Goal: Information Seeking & Learning: Learn about a topic

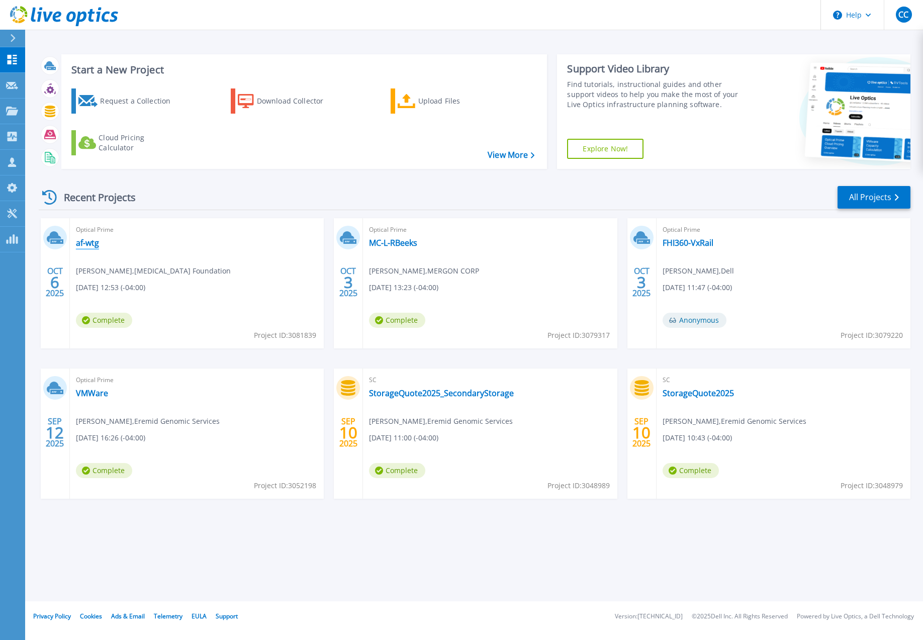
click at [85, 244] on link "af-wtg" at bounding box center [87, 243] width 23 height 10
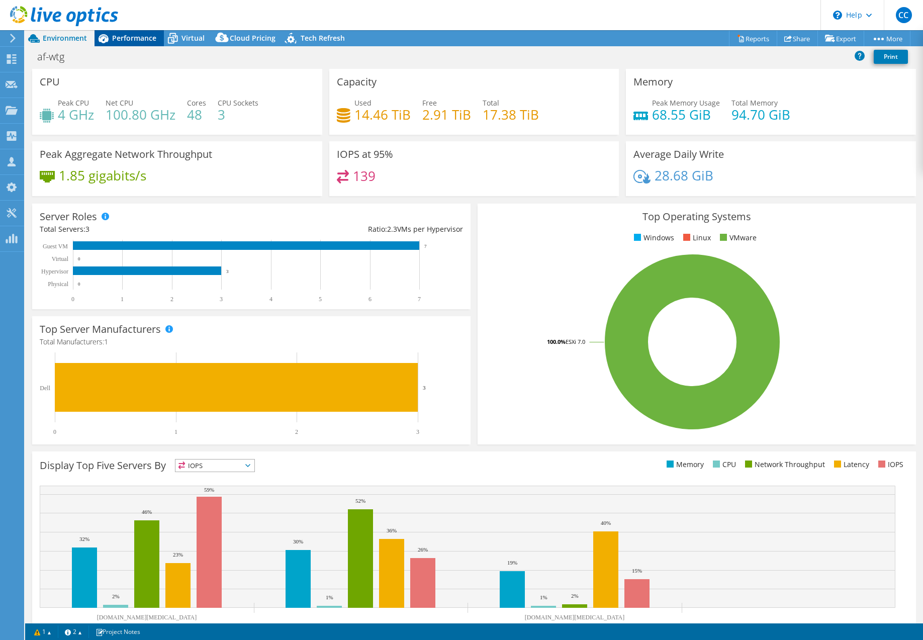
click at [124, 36] on span "Performance" at bounding box center [134, 38] width 44 height 10
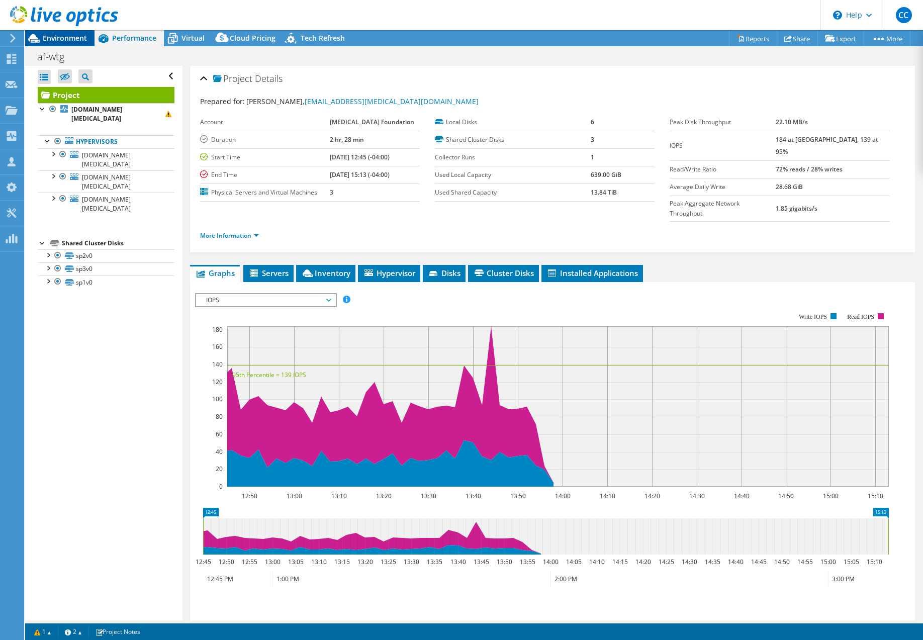
click at [68, 36] on span "Environment" at bounding box center [65, 38] width 44 height 10
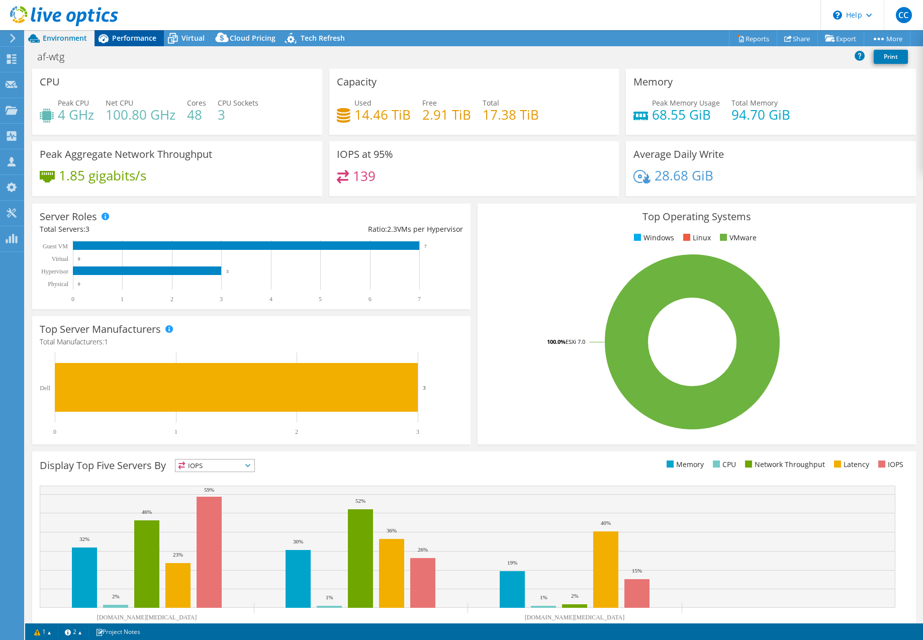
click at [135, 34] on span "Performance" at bounding box center [134, 38] width 44 height 10
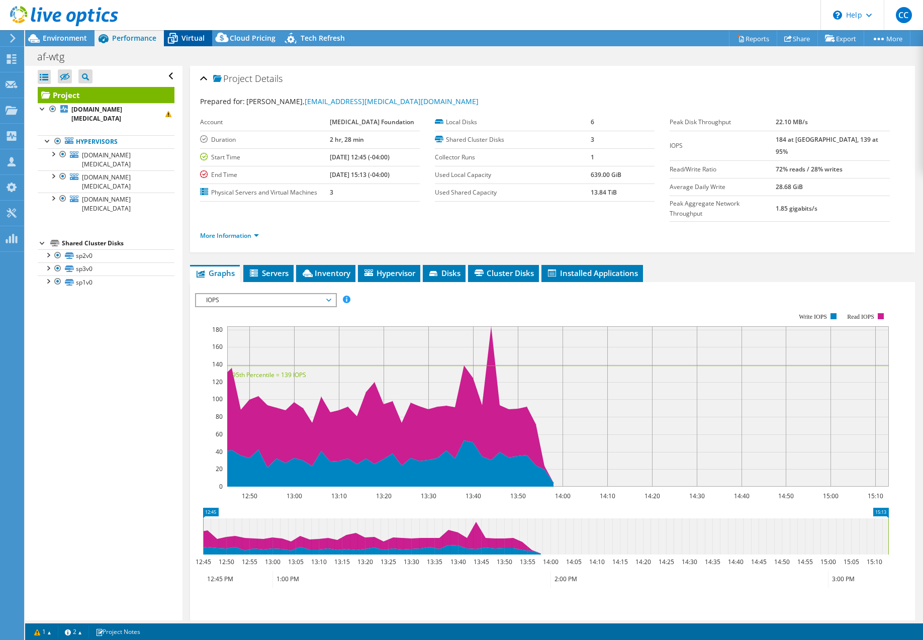
click at [170, 37] on icon at bounding box center [173, 39] width 18 height 18
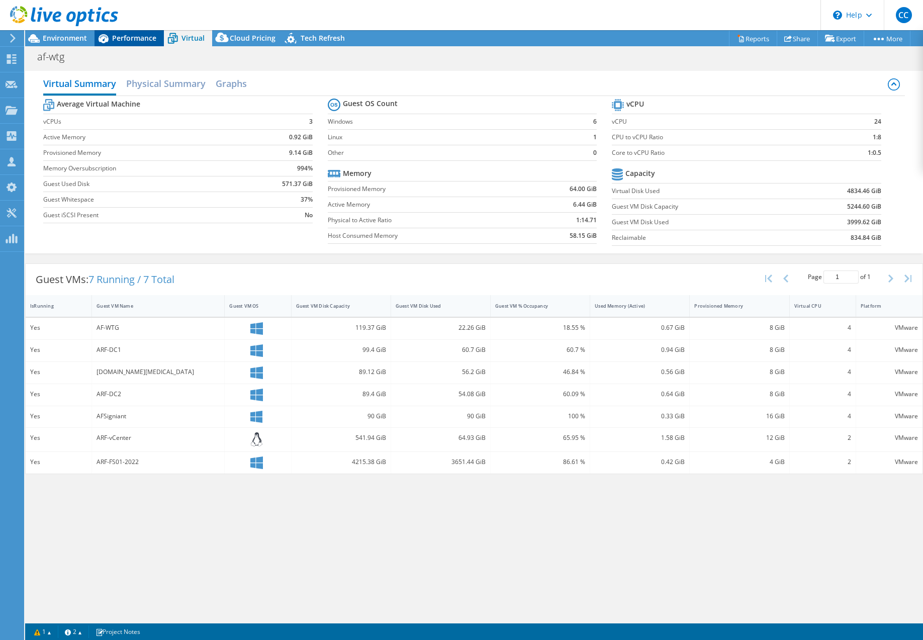
click at [148, 41] on span "Performance" at bounding box center [134, 38] width 44 height 10
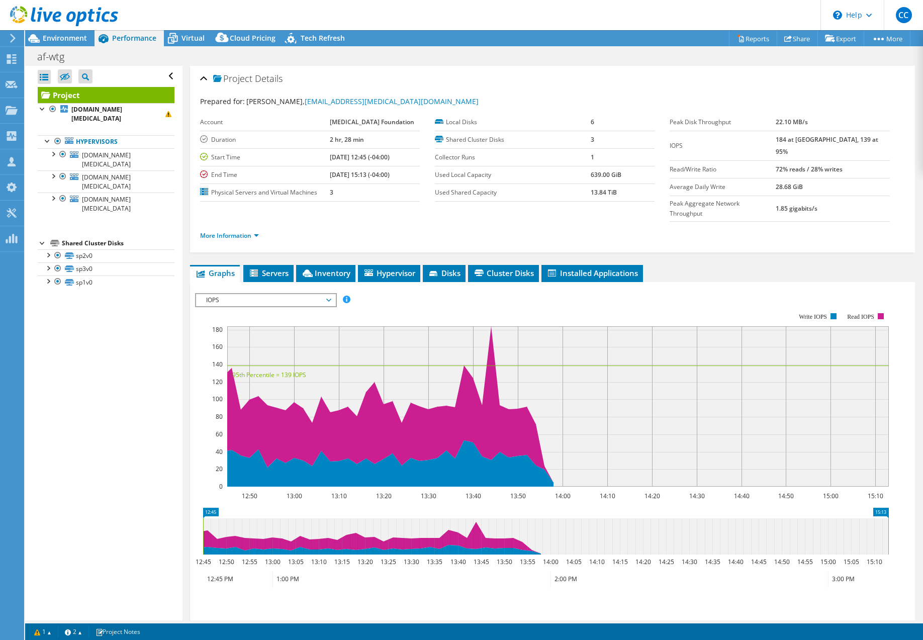
click at [42, 22] on icon at bounding box center [64, 16] width 108 height 21
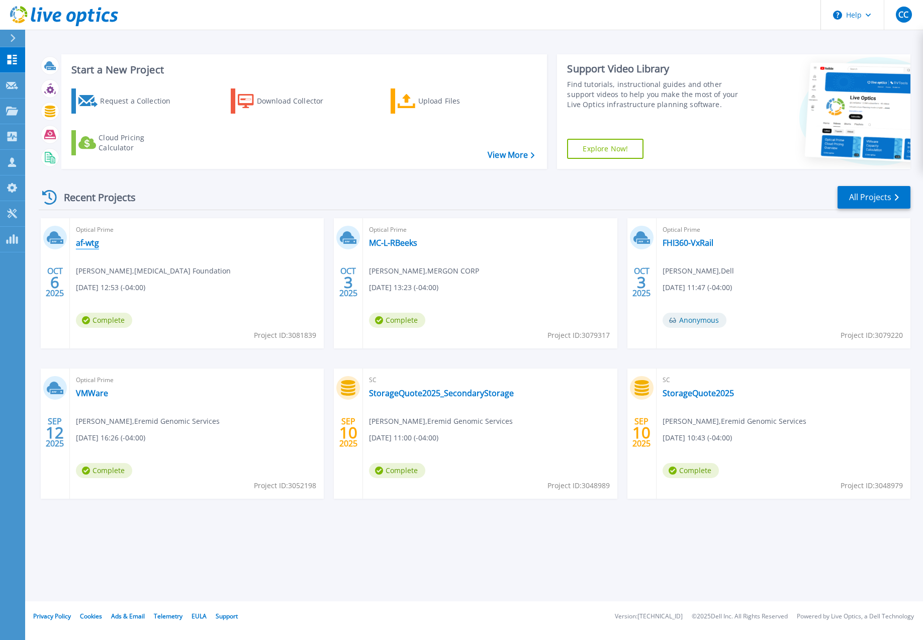
click at [93, 243] on link "af-wtg" at bounding box center [87, 243] width 23 height 10
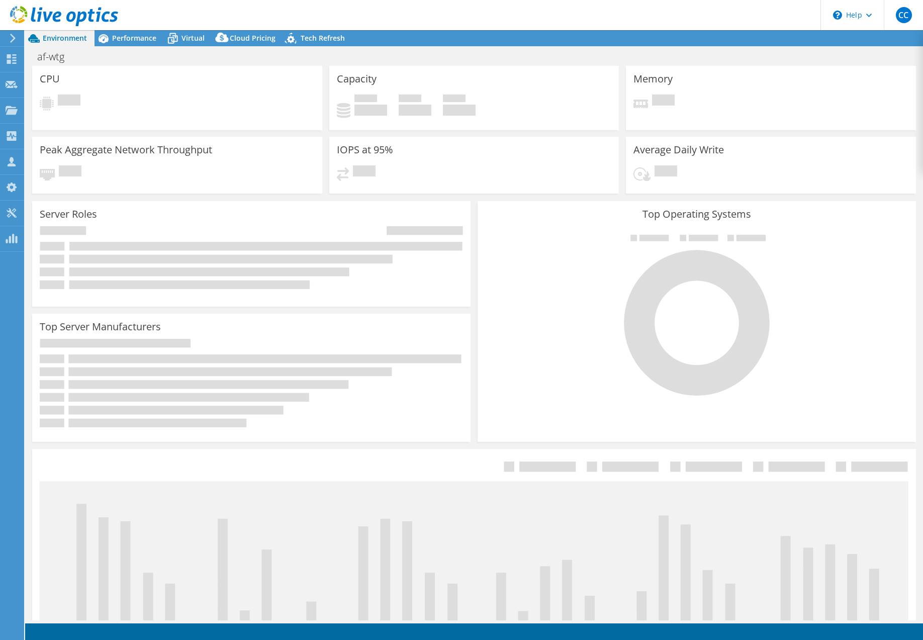
select select "USD"
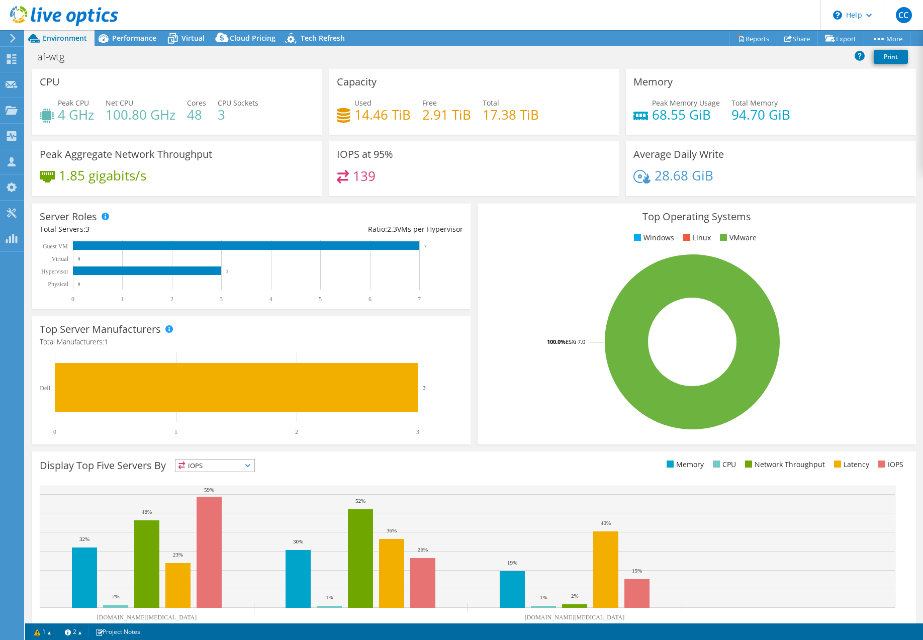
click at [66, 10] on icon at bounding box center [64, 16] width 108 height 21
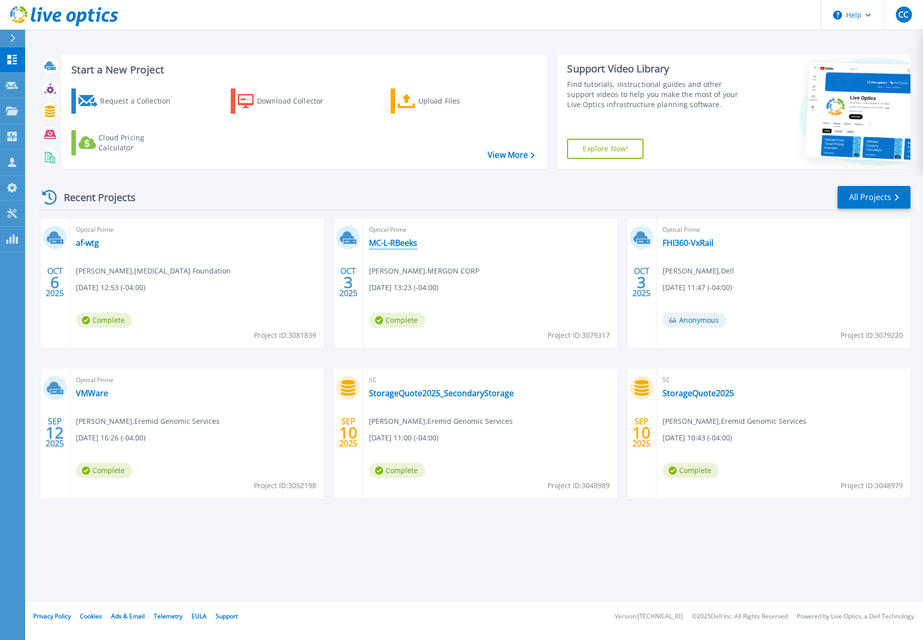
click at [406, 243] on link "MC-L-RBeeks" at bounding box center [393, 243] width 48 height 10
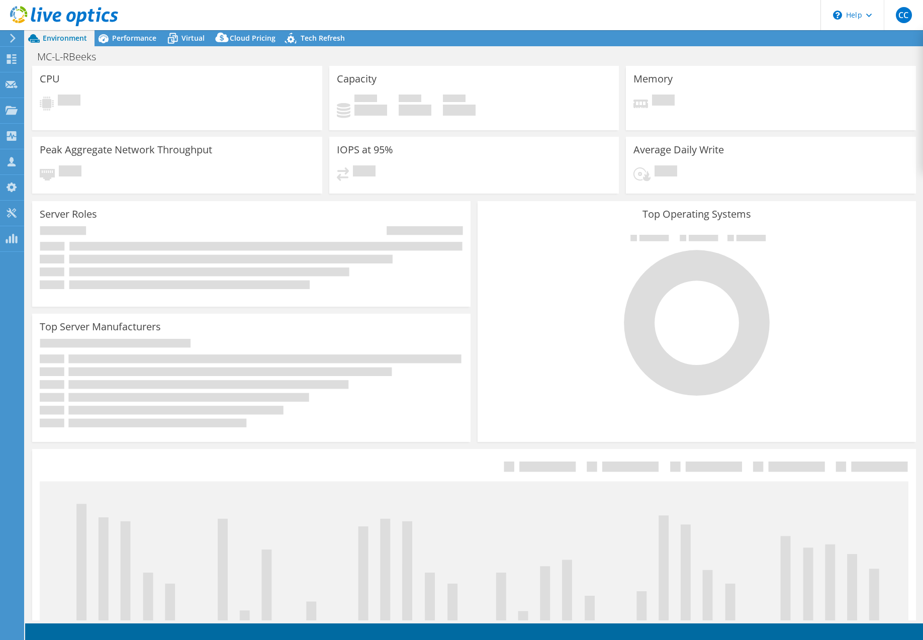
select select "USD"
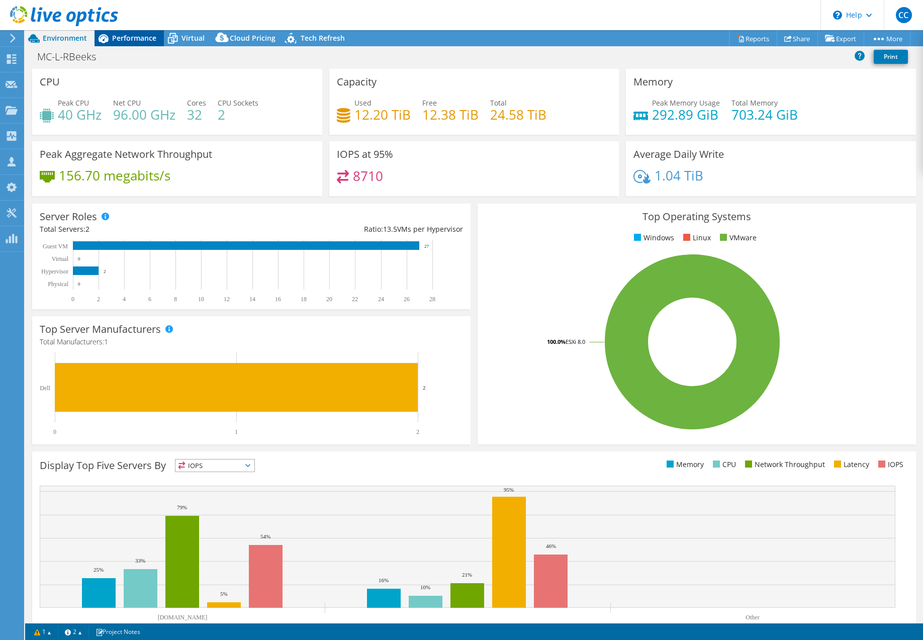
click at [137, 40] on span "Performance" at bounding box center [134, 38] width 44 height 10
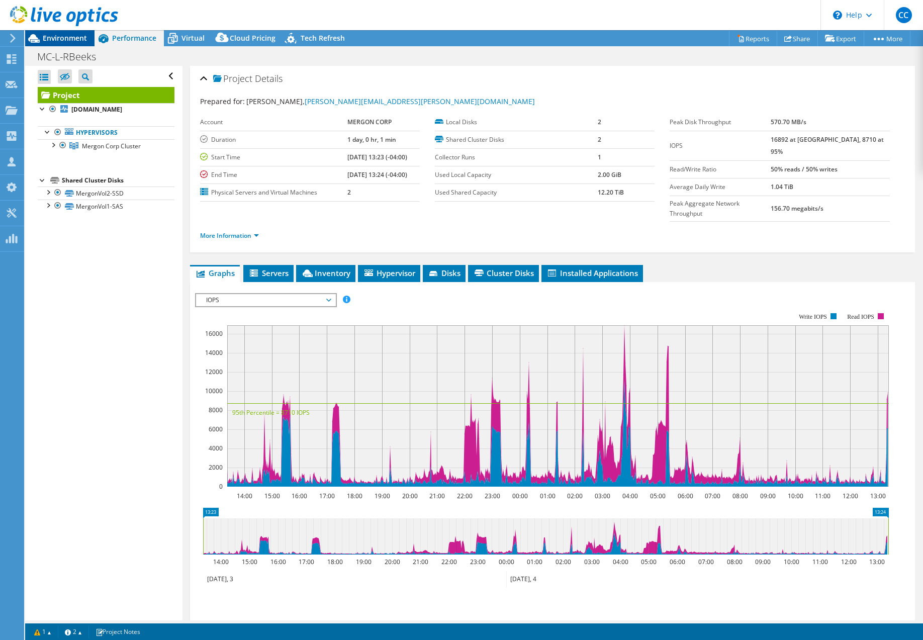
click at [68, 39] on span "Environment" at bounding box center [65, 38] width 44 height 10
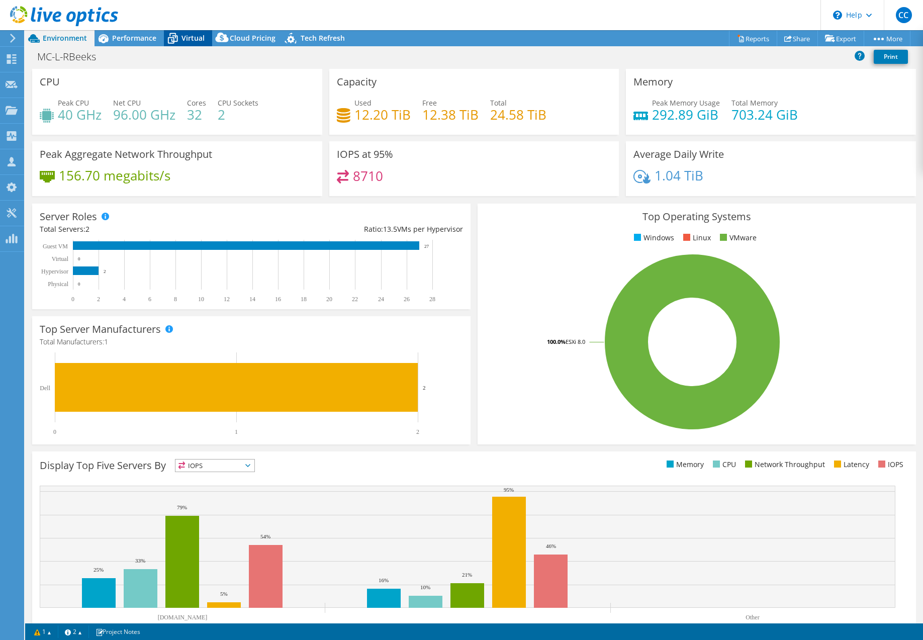
click at [174, 40] on icon at bounding box center [173, 39] width 18 height 18
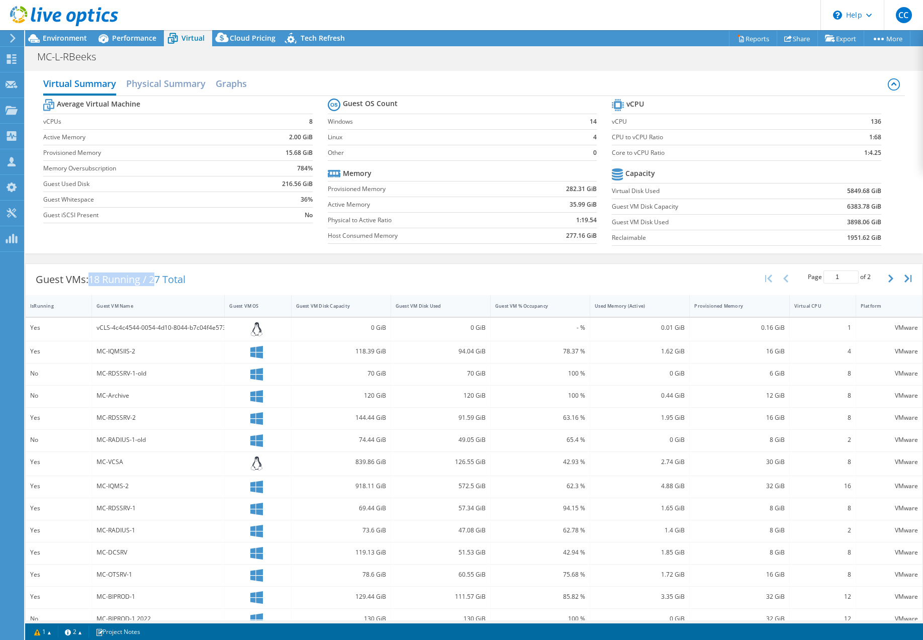
drag, startPoint x: 92, startPoint y: 279, endPoint x: 161, endPoint y: 283, distance: 69.0
click at [161, 283] on span "18 Running / 27 Total" at bounding box center [136, 279] width 97 height 14
click at [134, 40] on span "Performance" at bounding box center [134, 38] width 44 height 10
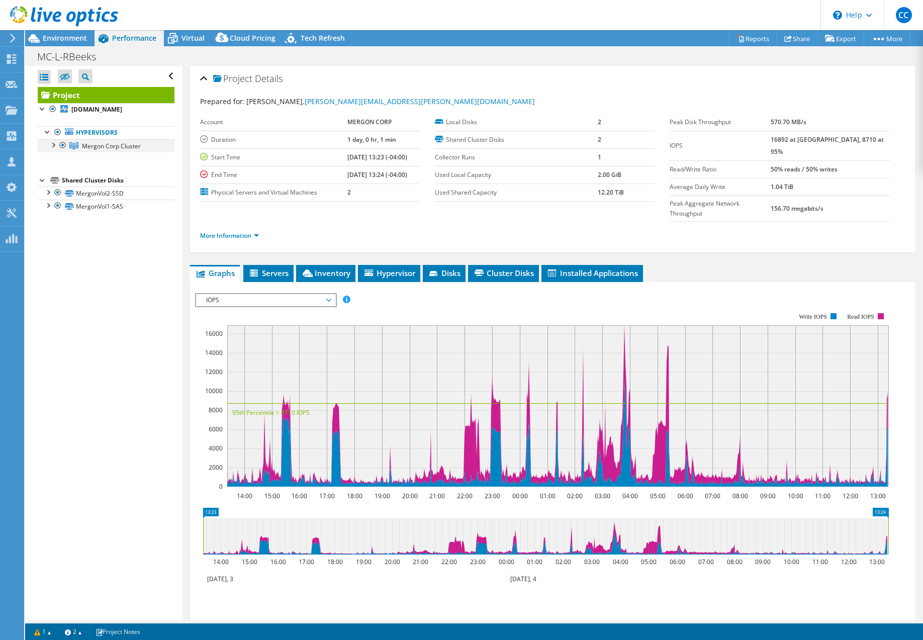
click at [51, 149] on div at bounding box center [53, 144] width 10 height 10
click at [109, 165] on link "mc-esxsrv-5.internal.mergon.com" at bounding box center [106, 158] width 137 height 13
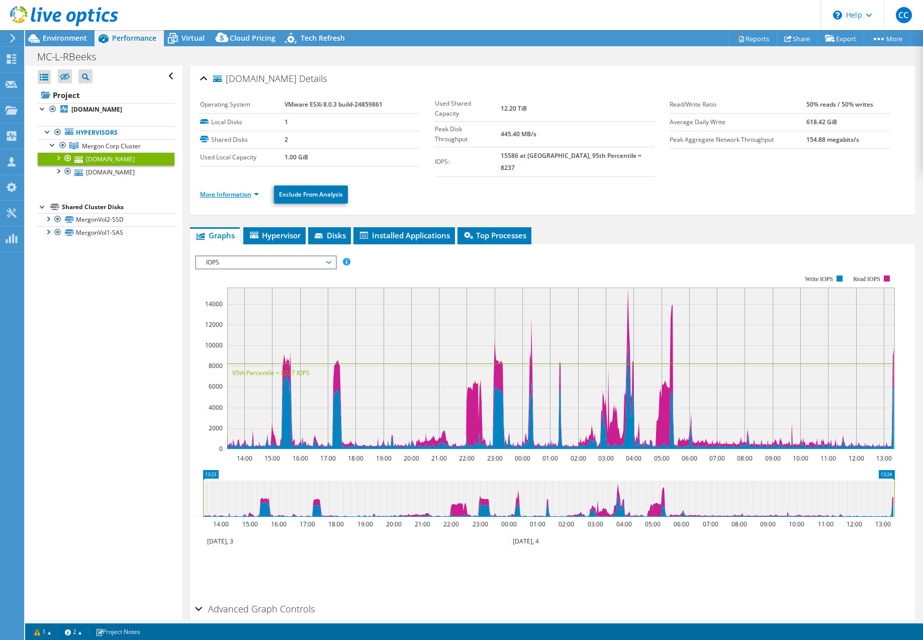
click at [255, 190] on link "More Information" at bounding box center [229, 194] width 59 height 9
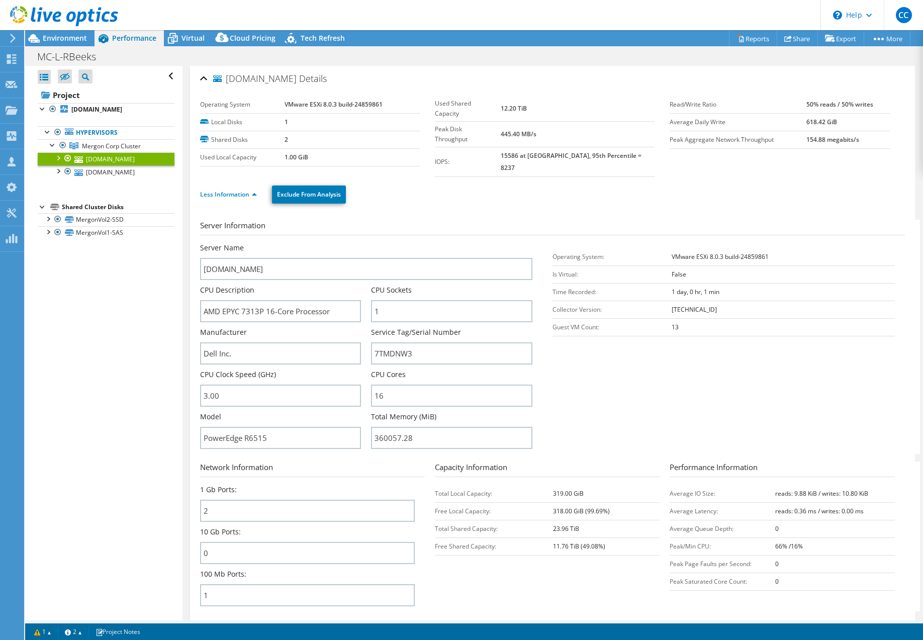
click at [206, 76] on div "mc-esxsrv-5.internal.mergon.com Details" at bounding box center [552, 79] width 705 height 22
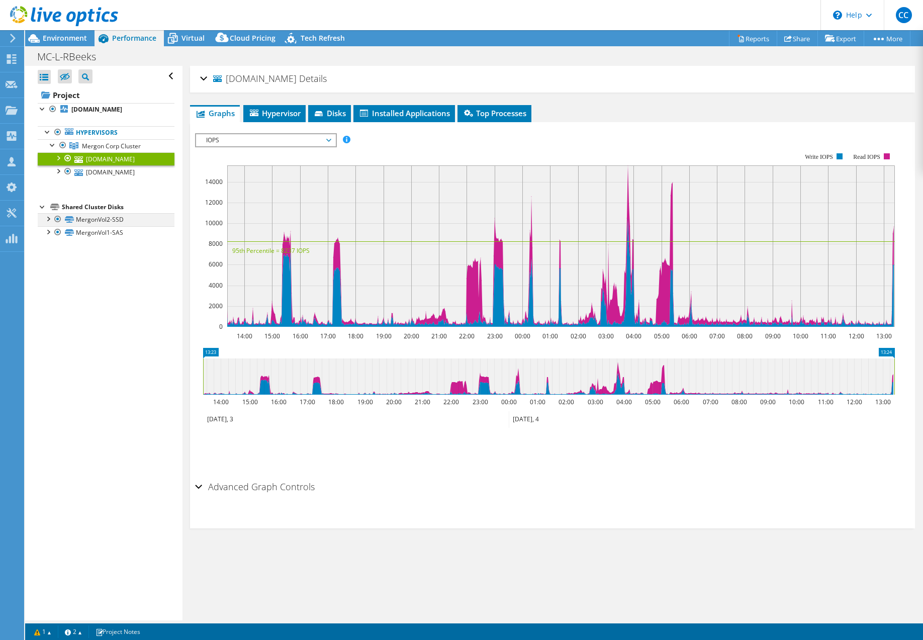
click at [47, 223] on div at bounding box center [48, 218] width 10 height 10
click at [120, 248] on link "MergonVol2-SSD | mc-esxsrv-5.internal.mergon.com" at bounding box center [106, 237] width 137 height 22
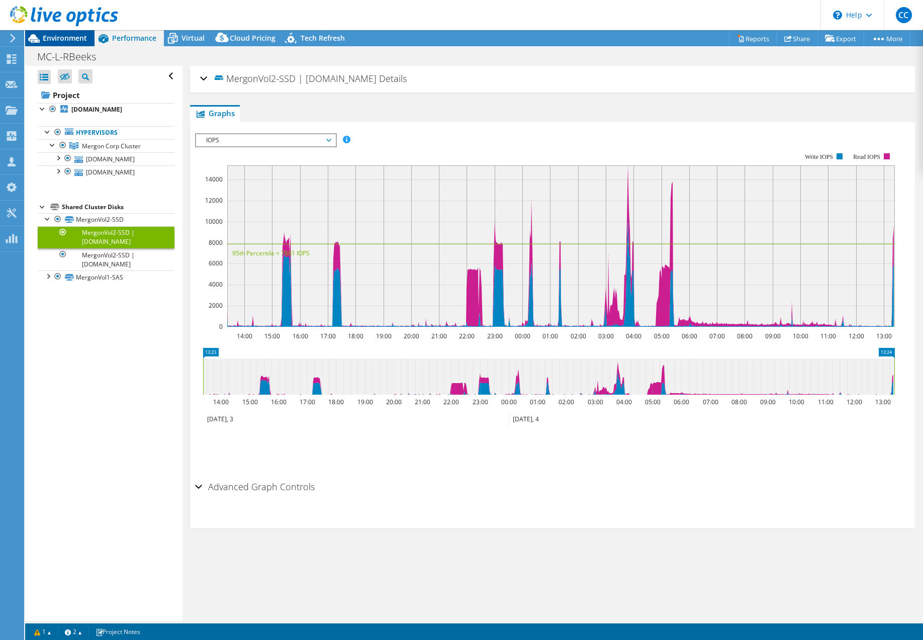
click at [69, 36] on span "Environment" at bounding box center [65, 38] width 44 height 10
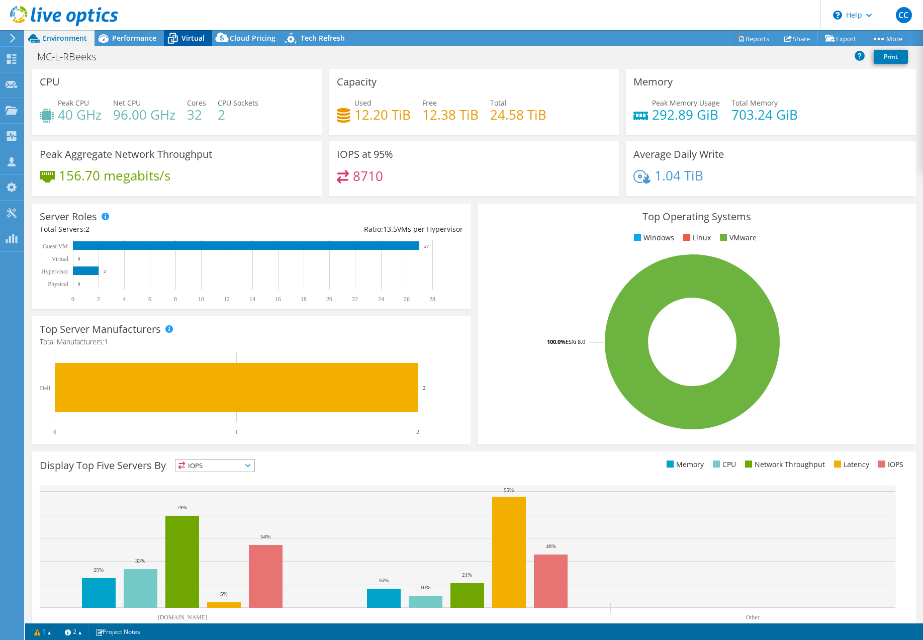
click at [190, 35] on span "Virtual" at bounding box center [192, 38] width 23 height 10
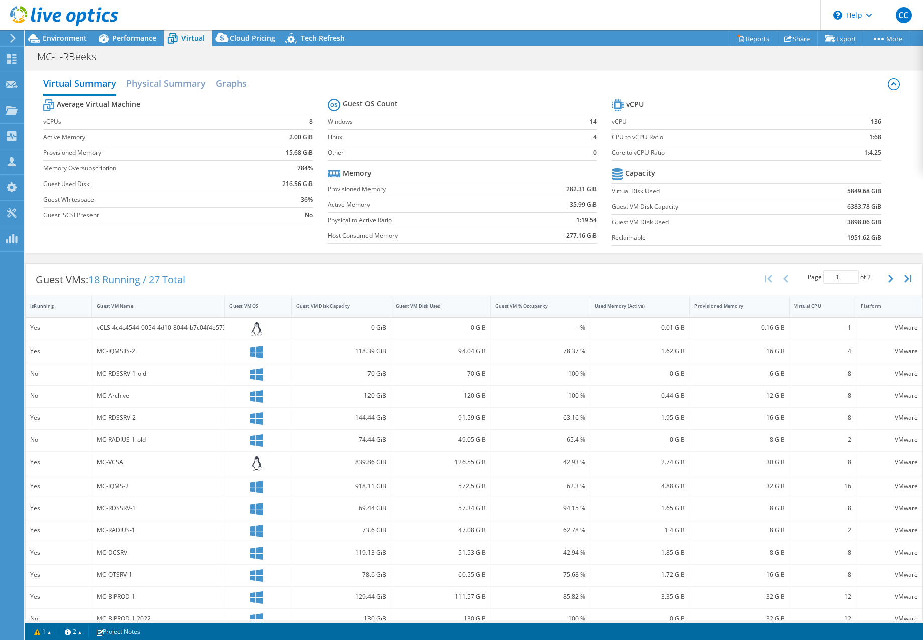
click at [129, 29] on header "CC Partner Team Member Chris Campbell ccampbell@winslowtg.com WinslowTG My Prof…" at bounding box center [461, 15] width 923 height 30
click at [127, 35] on span "Performance" at bounding box center [134, 38] width 44 height 10
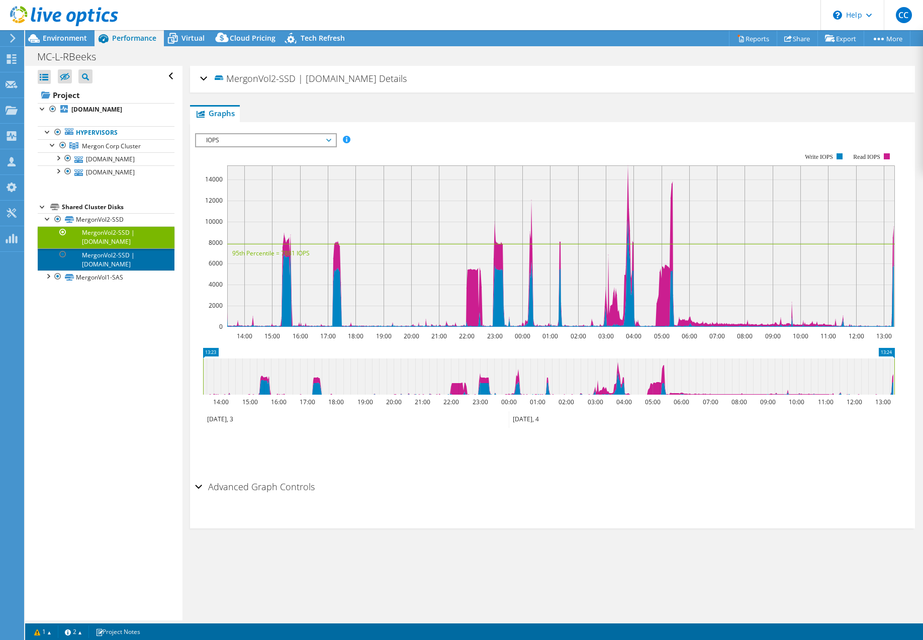
click at [121, 270] on link "MergonVol2-SSD | mc-esxsrv-6.internal.mergon.com" at bounding box center [106, 259] width 137 height 22
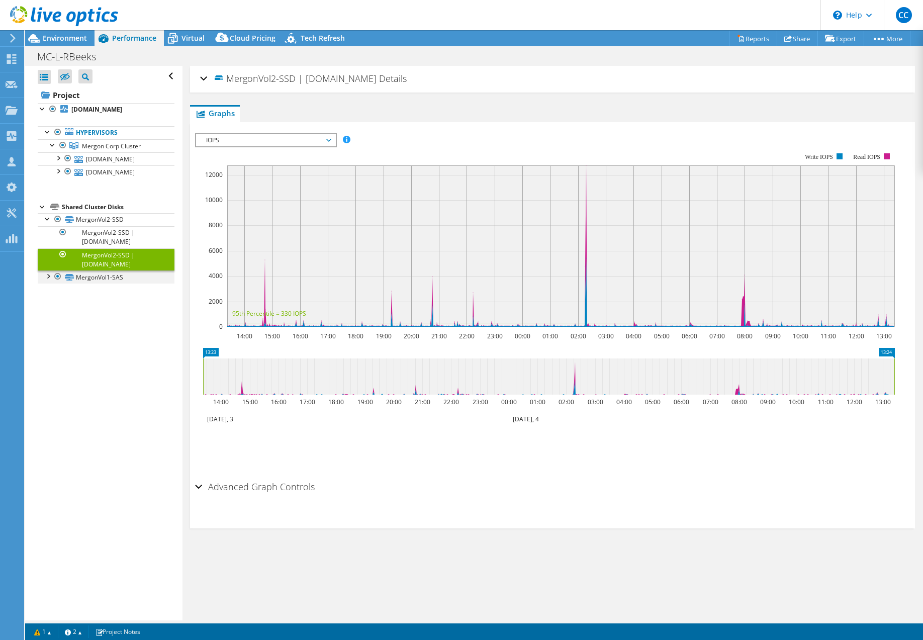
click at [48, 280] on div at bounding box center [48, 275] width 10 height 10
click at [96, 306] on link "MergonVol1-SAS | mc-esxsrv-5.internal.mergon.com" at bounding box center [106, 294] width 137 height 22
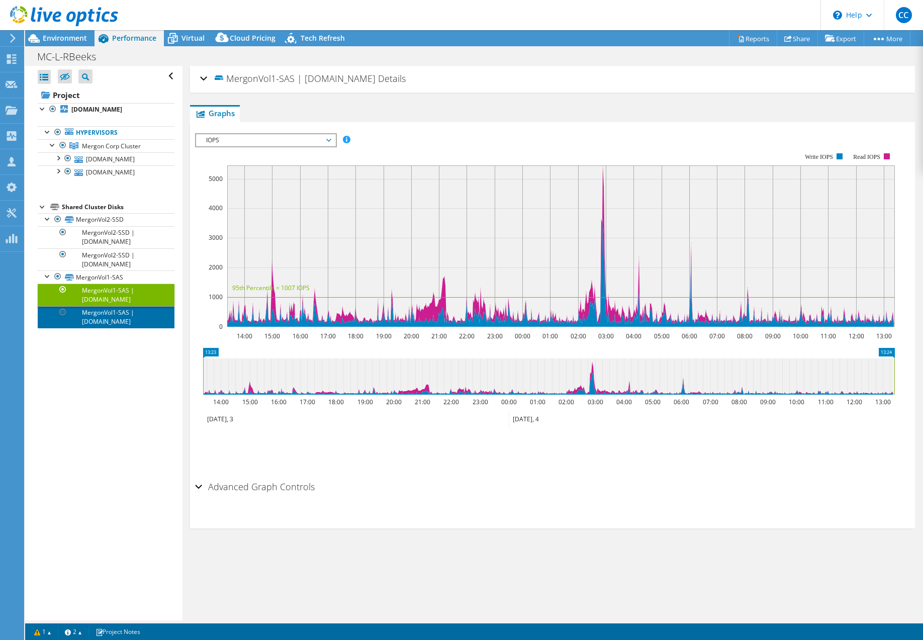
click at [102, 328] on link "MergonVol1-SAS | mc-esxsrv-6.internal.mergon.com" at bounding box center [106, 317] width 137 height 22
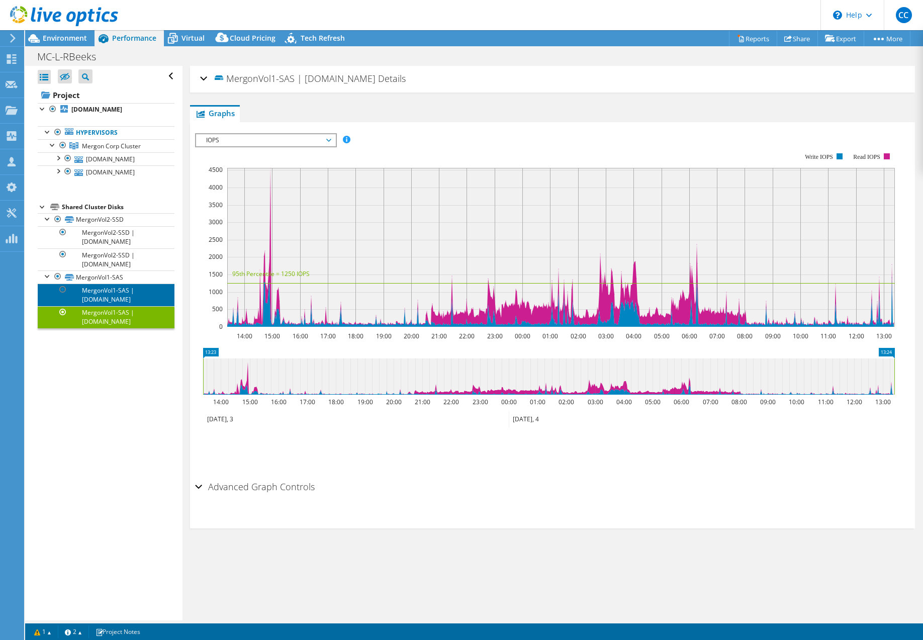
click at [104, 306] on link "MergonVol1-SAS | mc-esxsrv-5.internal.mergon.com" at bounding box center [106, 294] width 137 height 22
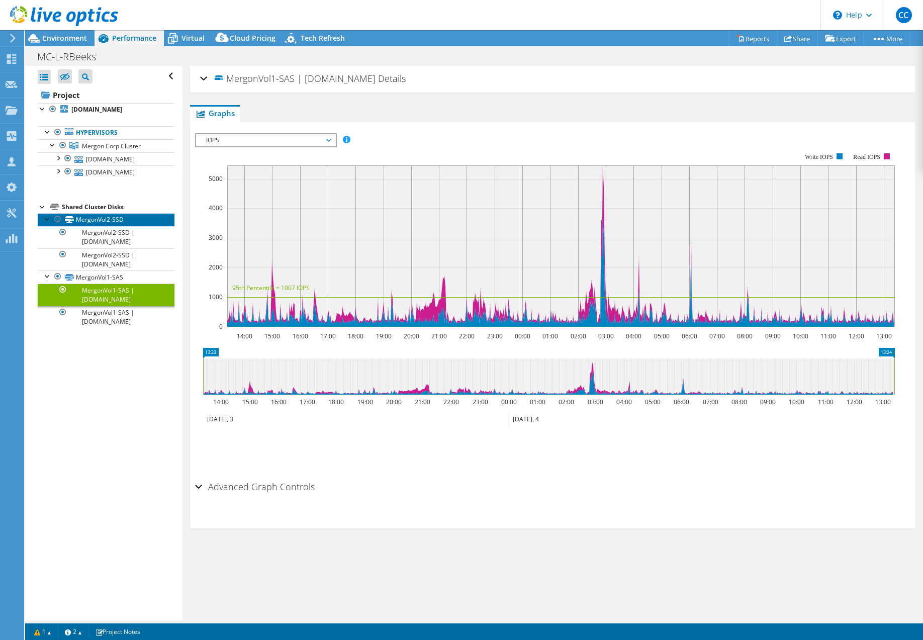
click at [94, 226] on link "MergonVol2-SSD" at bounding box center [106, 219] width 137 height 13
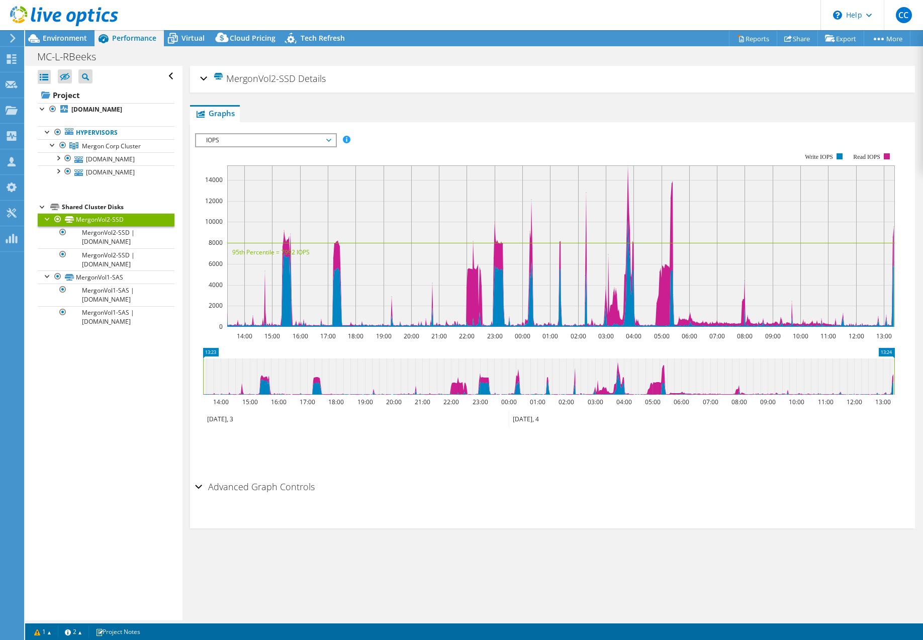
click at [202, 80] on div "MergonVol2-SSD Details" at bounding box center [552, 79] width 705 height 22
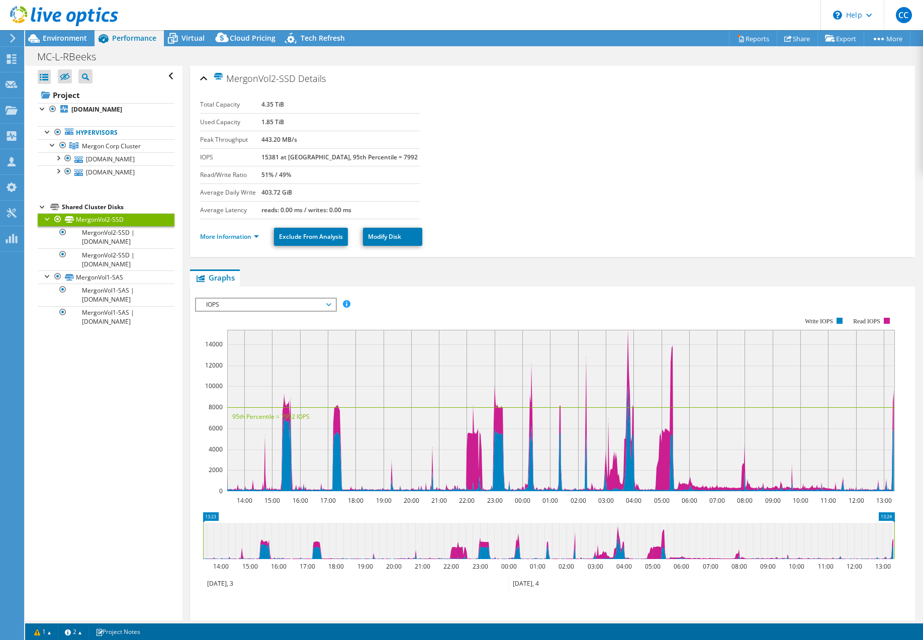
click at [202, 80] on div "MergonVol2-SSD Details" at bounding box center [552, 79] width 705 height 22
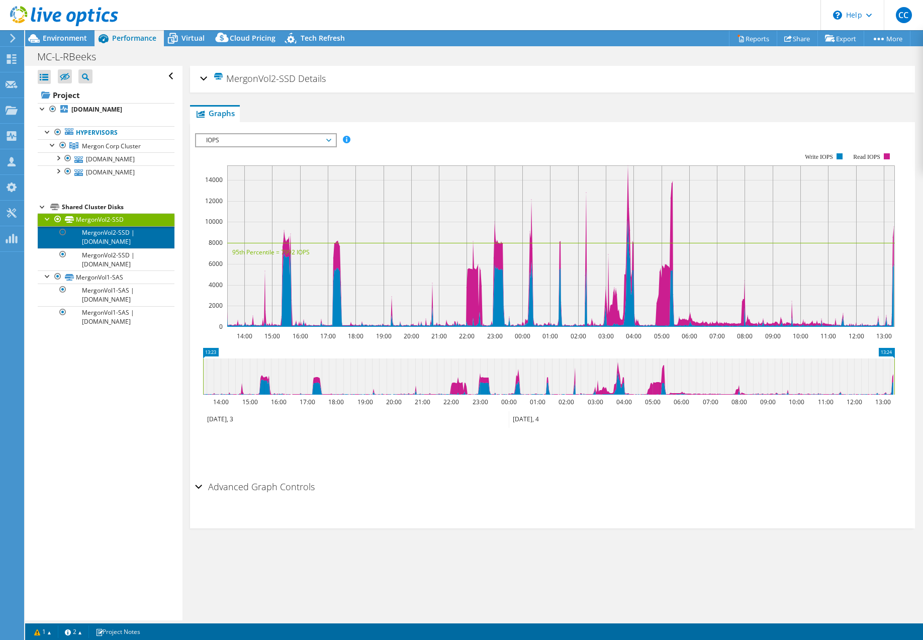
click at [119, 248] on link "MergonVol2-SSD | mc-esxsrv-5.internal.mergon.com" at bounding box center [106, 237] width 137 height 22
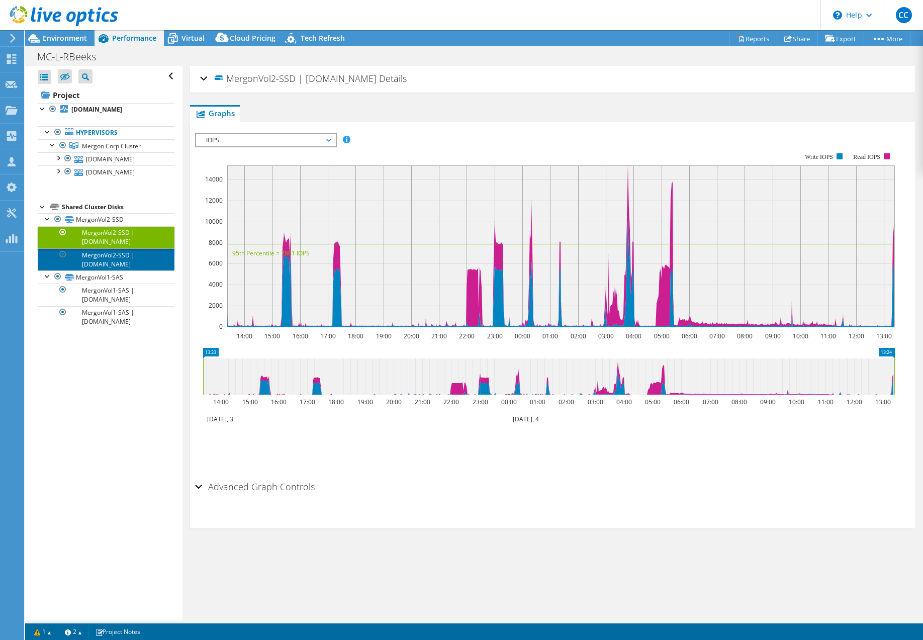
click at [116, 270] on link "MergonVol2-SSD | mc-esxsrv-6.internal.mergon.com" at bounding box center [106, 259] width 137 height 22
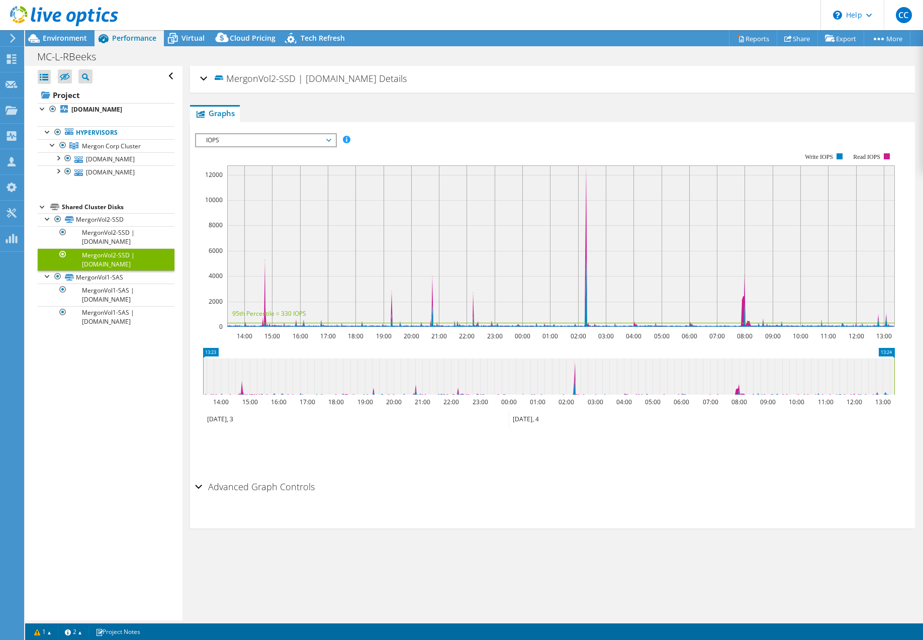
click at [485, 13] on header "CC Partner Team Member Chris Campbell ccampbell@winslowtg.com WinslowTG My Prof…" at bounding box center [461, 15] width 923 height 30
click at [93, 248] on link "MergonVol2-SSD | mc-esxsrv-5.internal.mergon.com" at bounding box center [106, 237] width 137 height 22
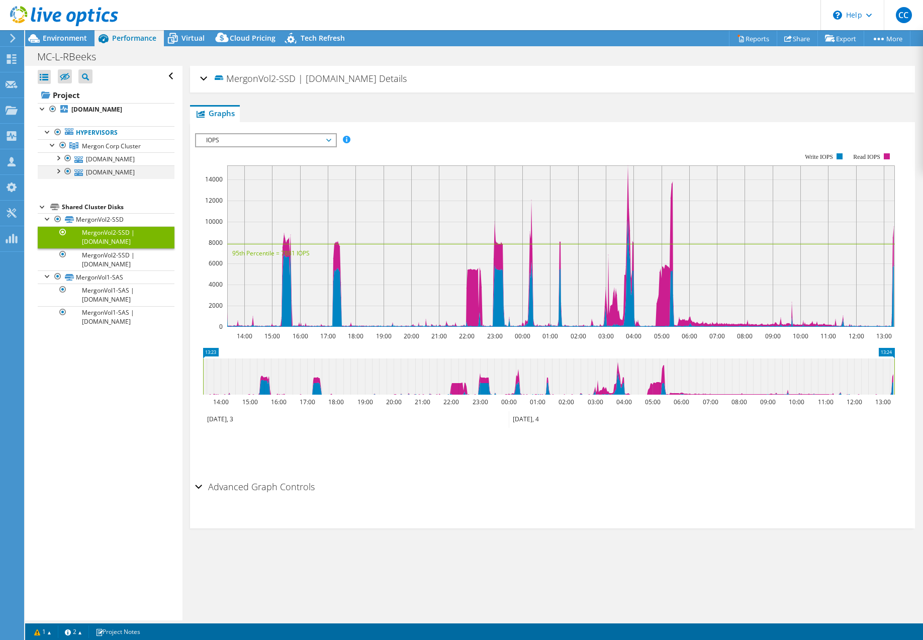
click at [60, 175] on div at bounding box center [58, 170] width 10 height 10
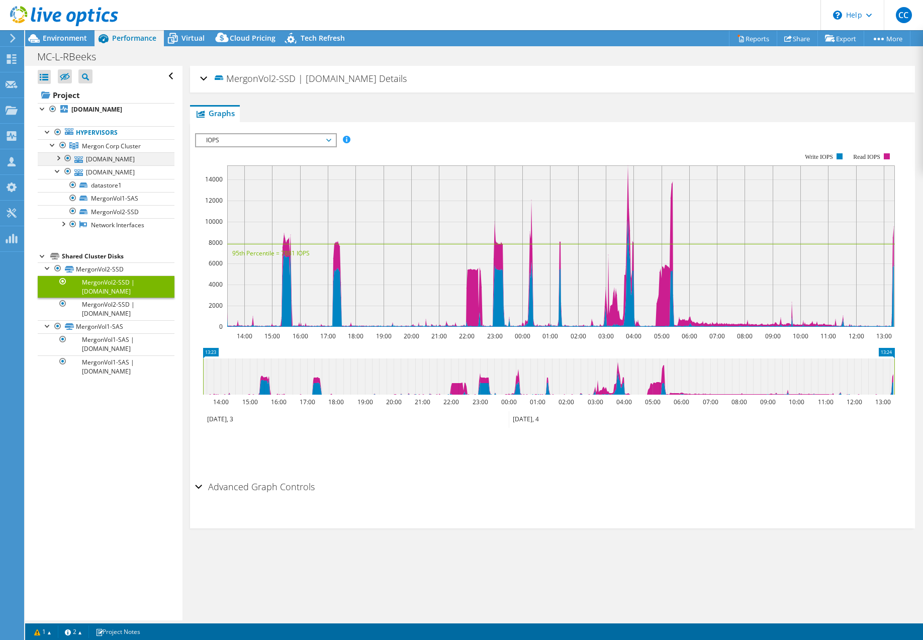
click at [59, 162] on div at bounding box center [58, 157] width 10 height 10
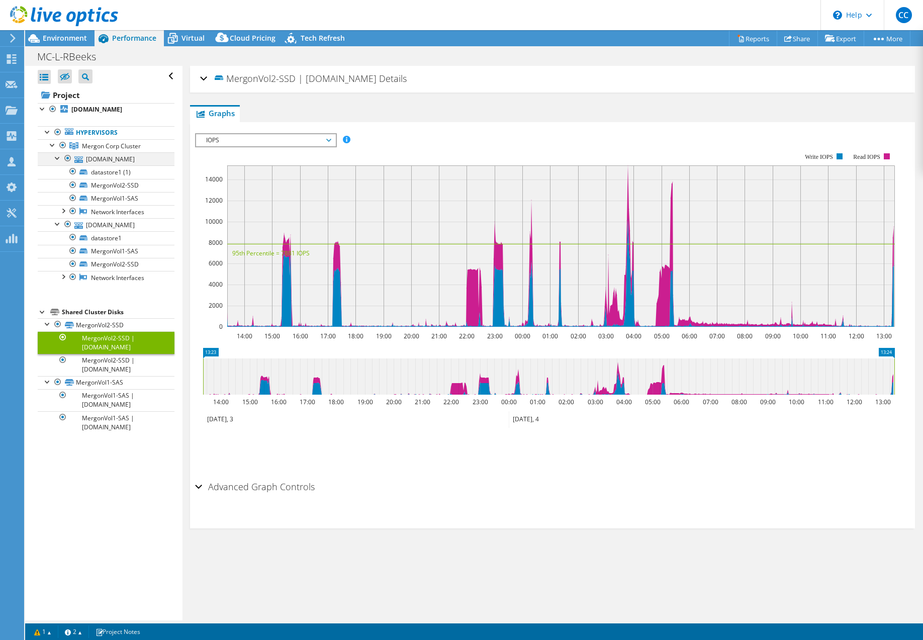
click at [57, 162] on div at bounding box center [58, 157] width 10 height 10
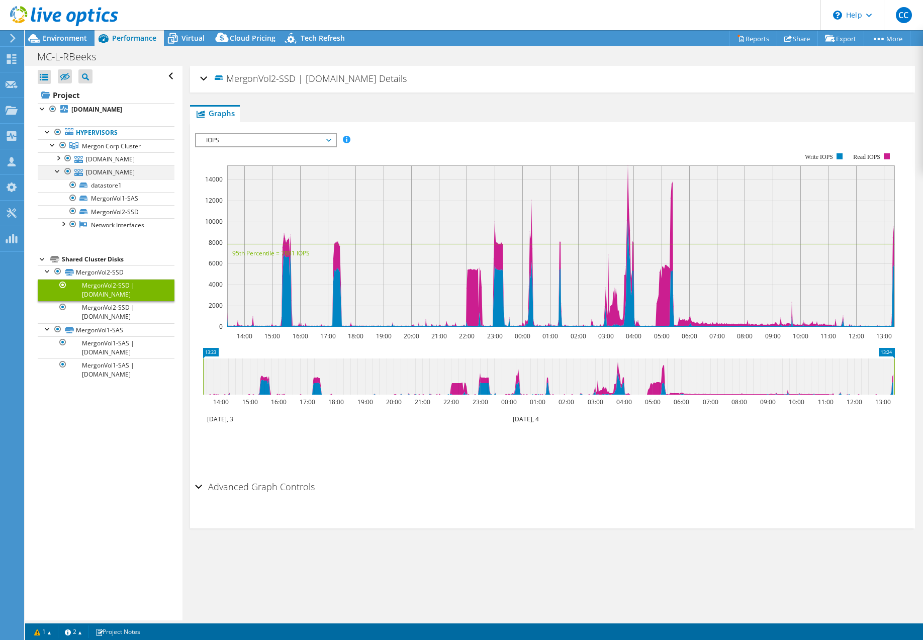
click at [57, 175] on div at bounding box center [58, 170] width 10 height 10
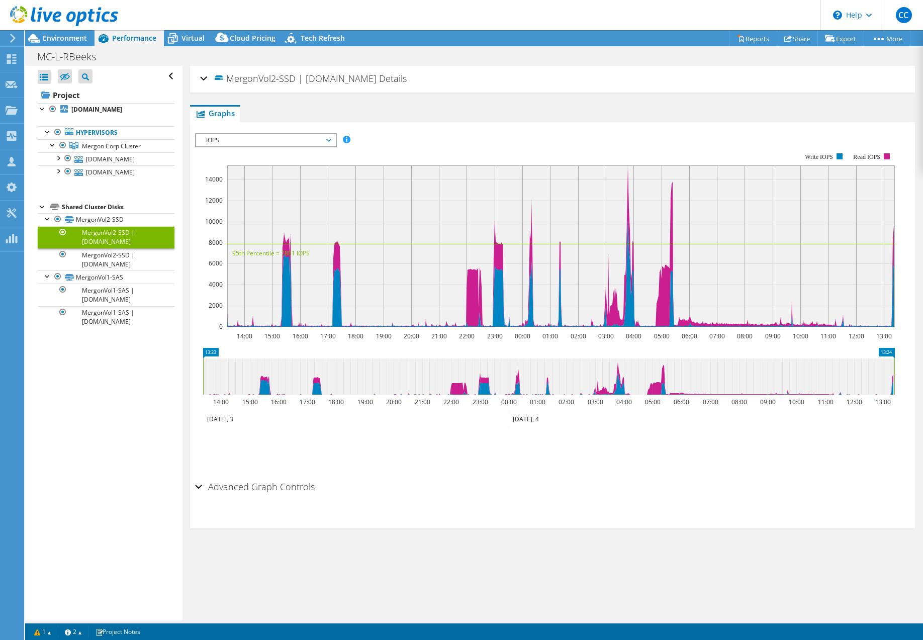
click at [302, 142] on span "IOPS" at bounding box center [265, 140] width 129 height 12
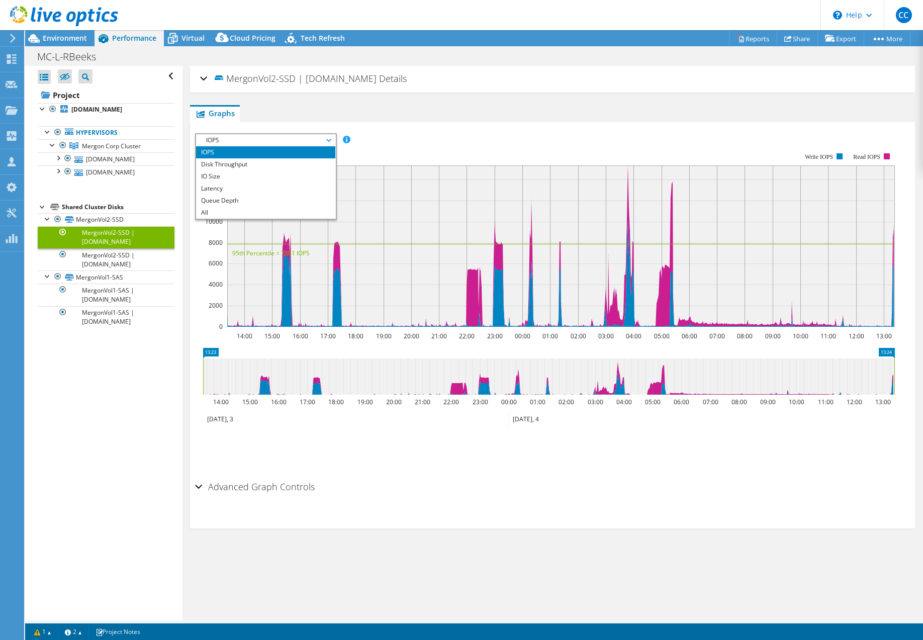
click at [288, 116] on ul "Graphs Servers Inventory Hypervisor Disks Cluster Disks Installed Applications" at bounding box center [552, 113] width 725 height 17
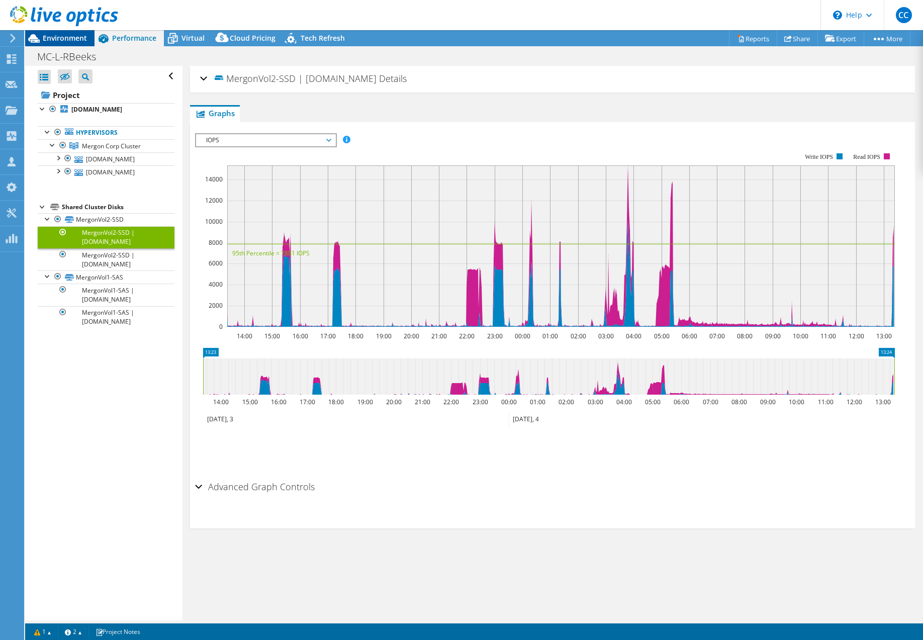
click at [60, 38] on span "Environment" at bounding box center [65, 38] width 44 height 10
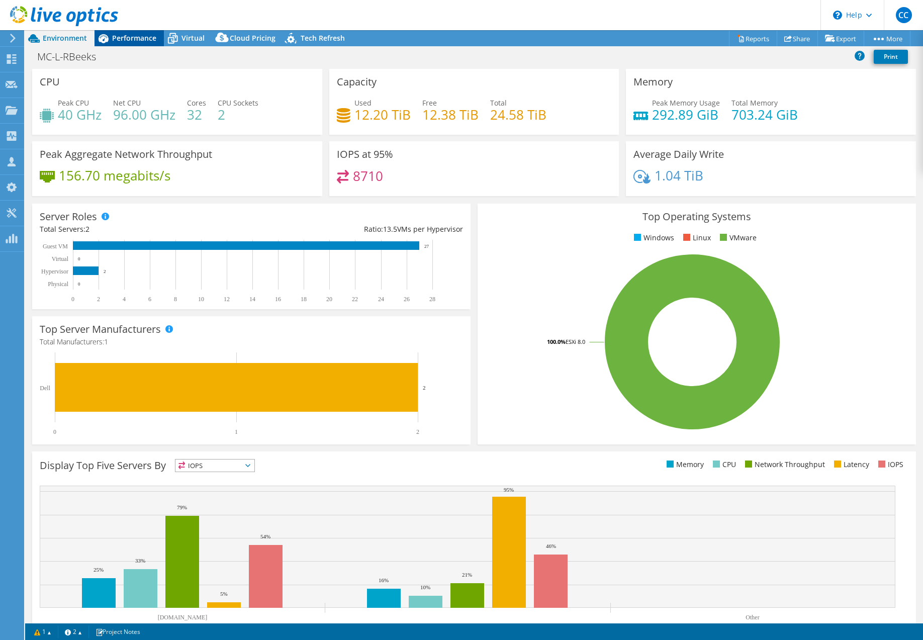
click at [132, 42] on span "Performance" at bounding box center [134, 38] width 44 height 10
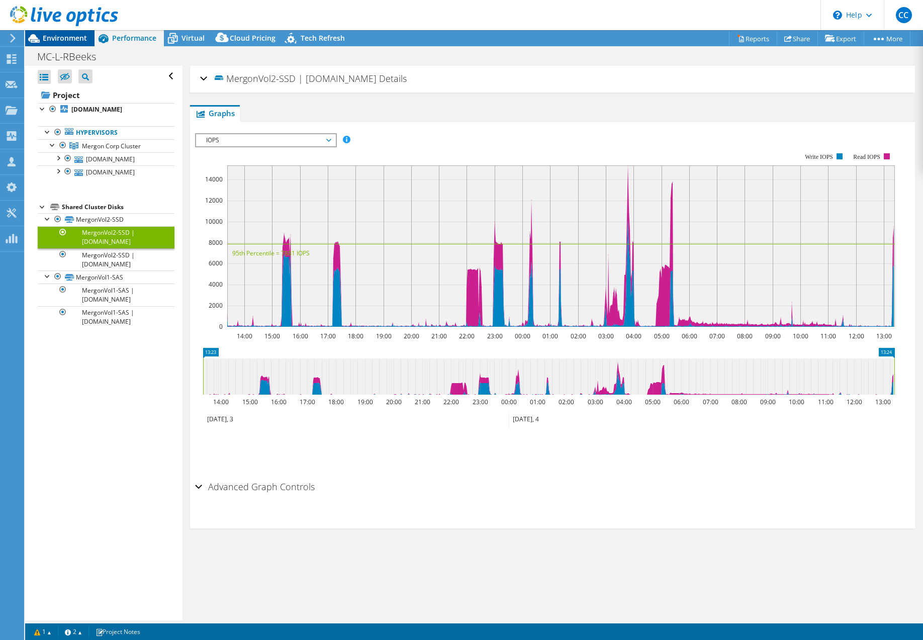
click at [64, 40] on span "Environment" at bounding box center [65, 38] width 44 height 10
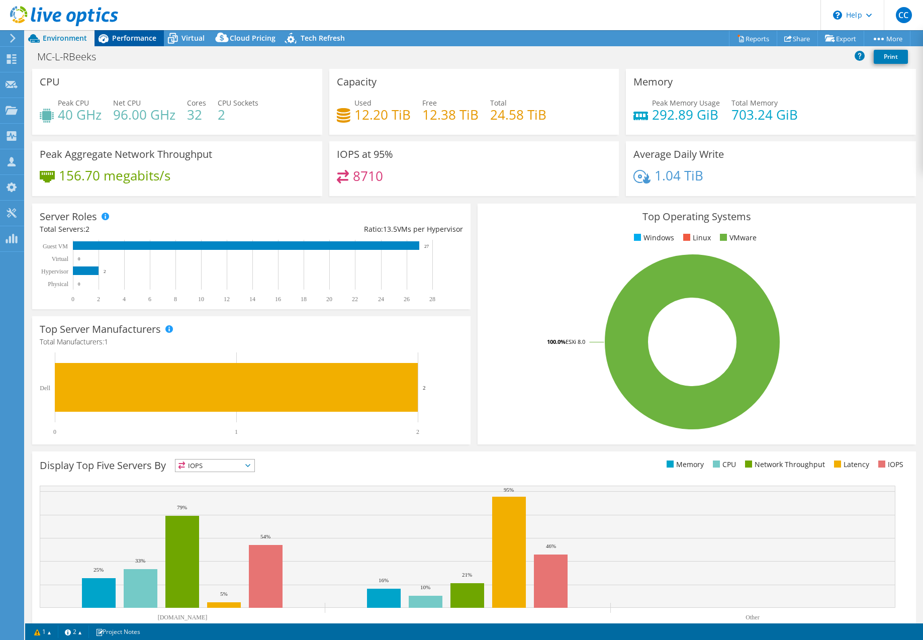
click at [123, 35] on span "Performance" at bounding box center [134, 38] width 44 height 10
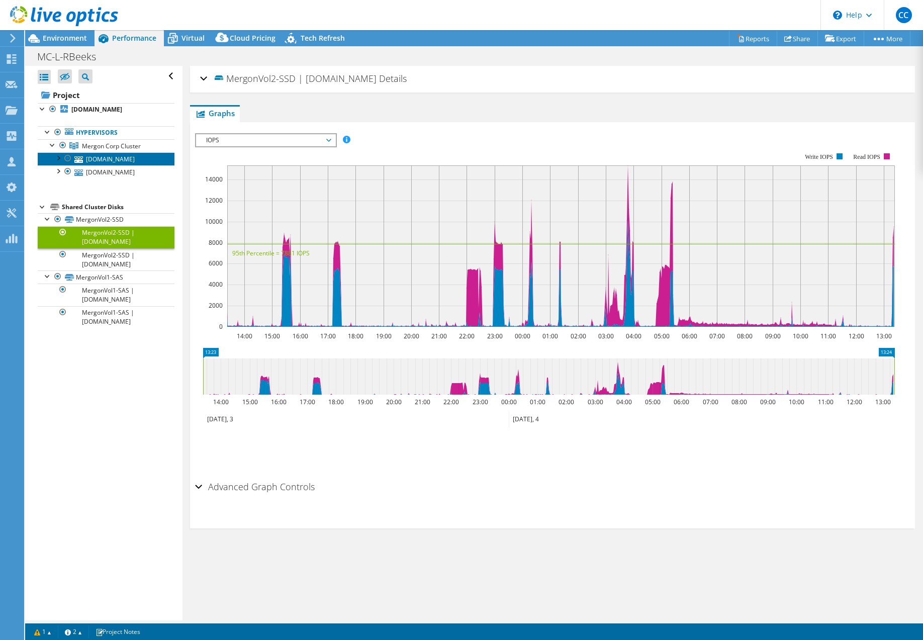
click at [113, 165] on link "mc-esxsrv-5.internal.mergon.com" at bounding box center [106, 158] width 137 height 13
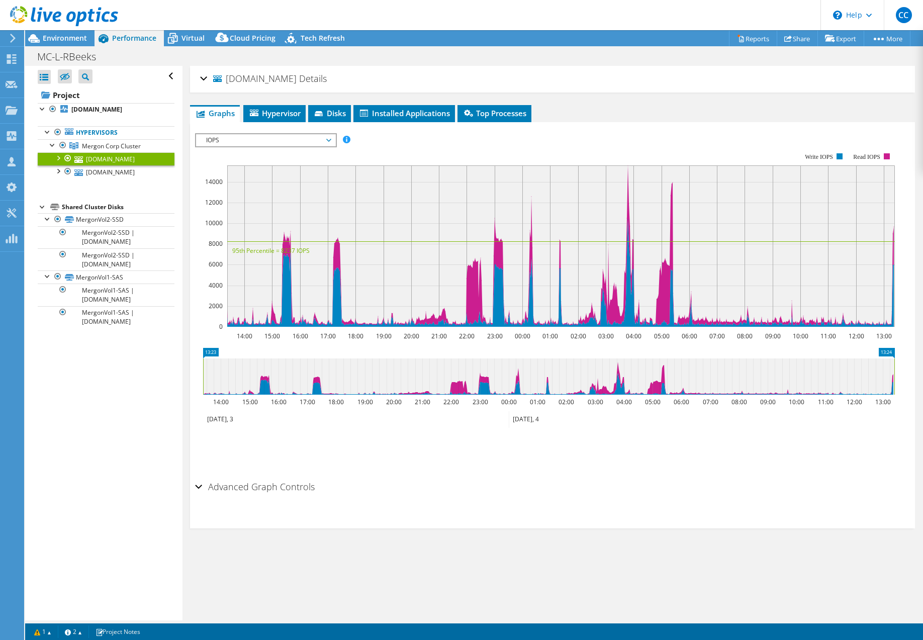
click at [59, 162] on div at bounding box center [58, 157] width 10 height 10
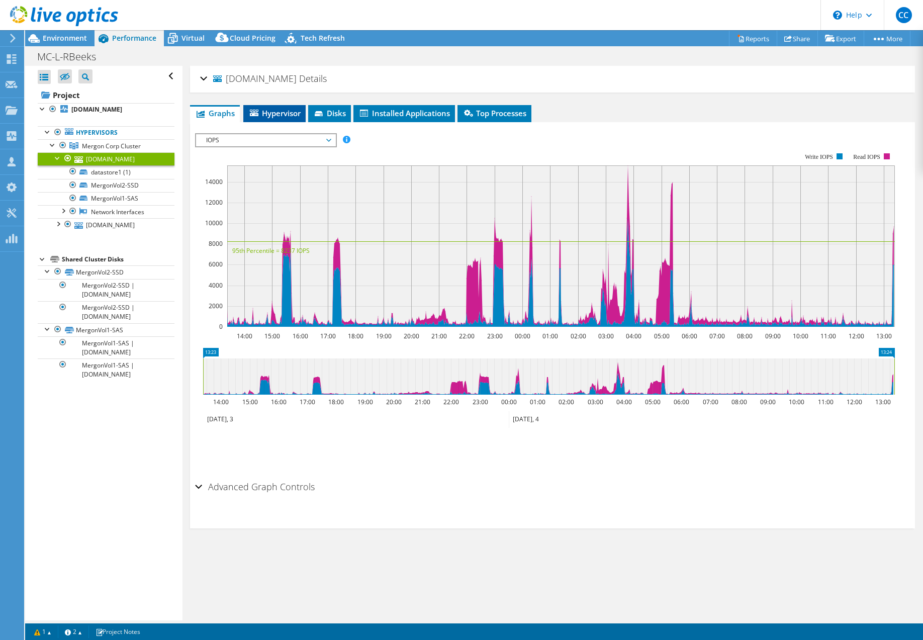
click at [288, 110] on span "Hypervisor" at bounding box center [274, 113] width 52 height 10
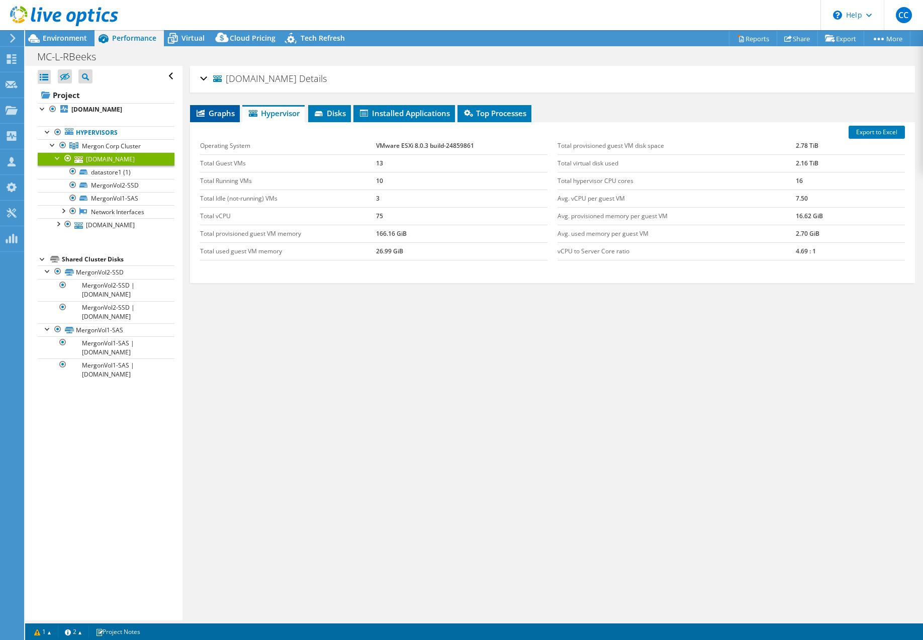
click at [228, 108] on li "Graphs" at bounding box center [215, 113] width 50 height 17
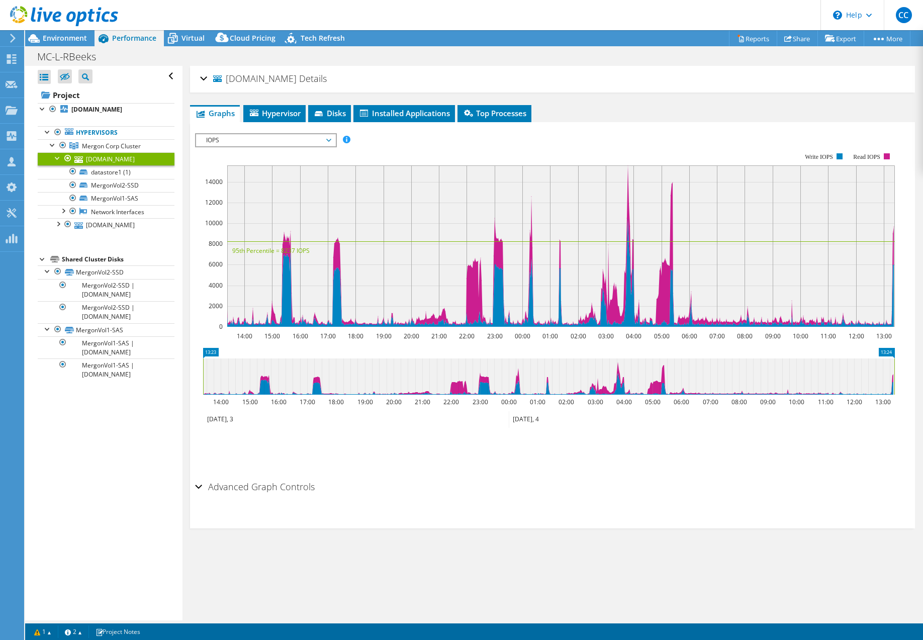
click at [202, 77] on div "mc-esxsrv-5.internal.mergon.com Details" at bounding box center [552, 79] width 705 height 22
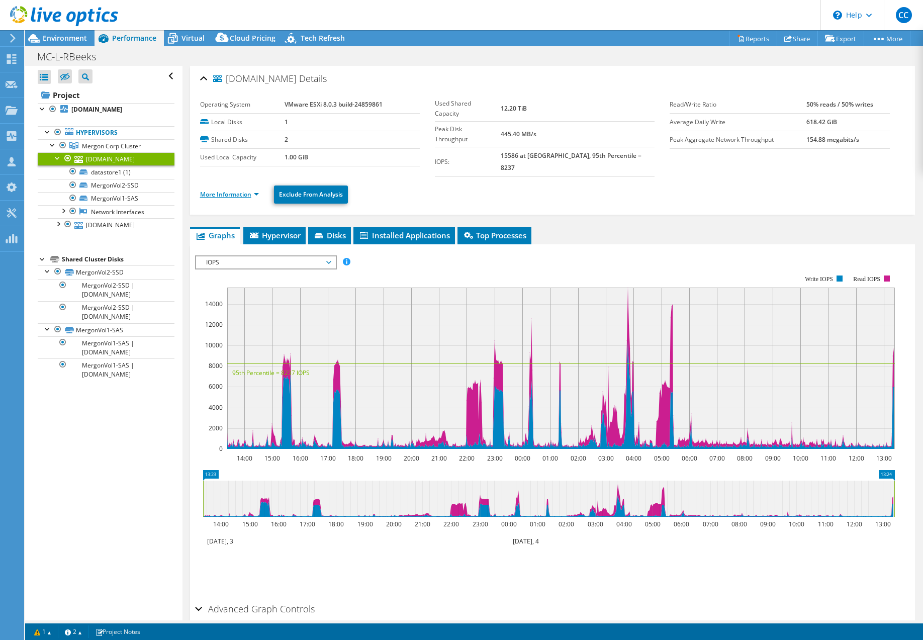
click at [223, 190] on link "More Information" at bounding box center [229, 194] width 59 height 9
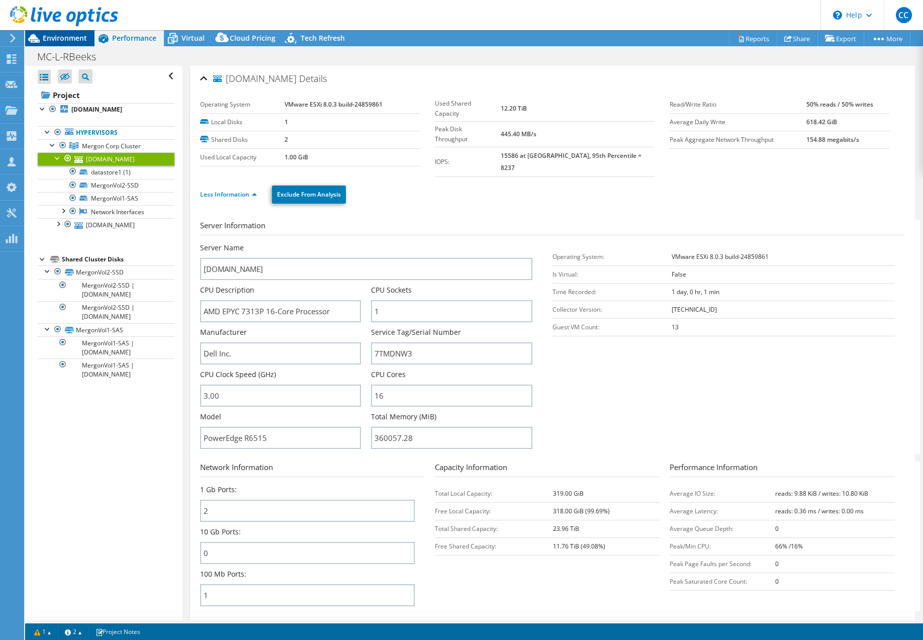
click at [53, 37] on span "Environment" at bounding box center [65, 38] width 44 height 10
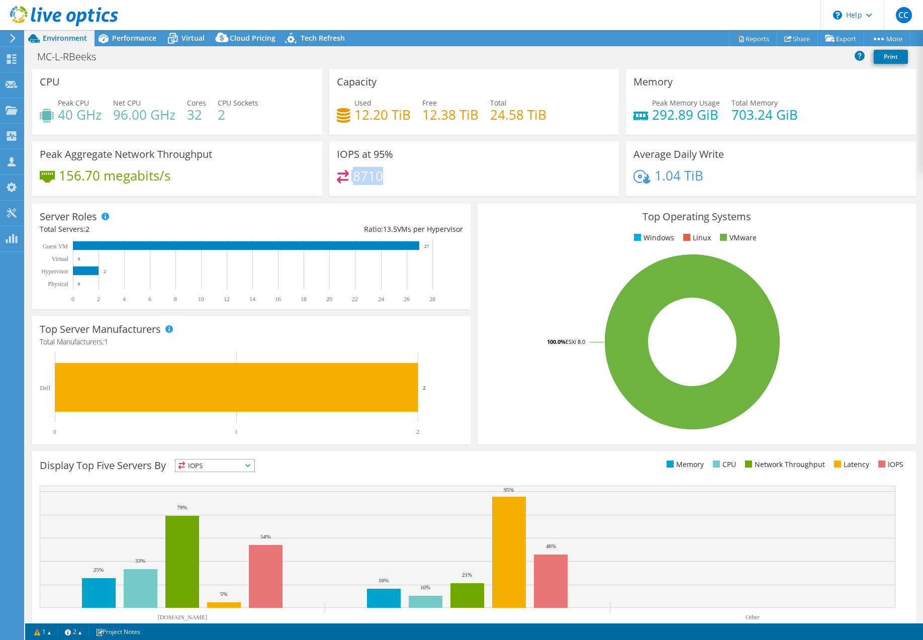
drag, startPoint x: 349, startPoint y: 175, endPoint x: 382, endPoint y: 176, distance: 33.2
click at [382, 176] on div "8710" at bounding box center [474, 181] width 275 height 22
drag, startPoint x: 382, startPoint y: 176, endPoint x: 368, endPoint y: 176, distance: 14.1
click at [368, 176] on h4 "8710" at bounding box center [368, 175] width 30 height 11
click at [53, 18] on use at bounding box center [64, 16] width 108 height 20
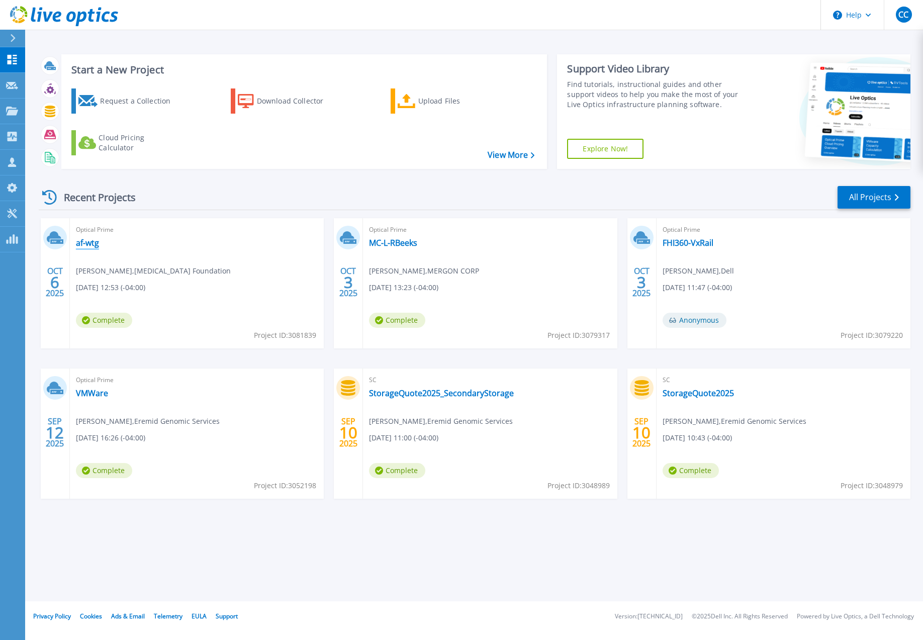
click at [93, 242] on link "af-wtg" at bounding box center [87, 243] width 23 height 10
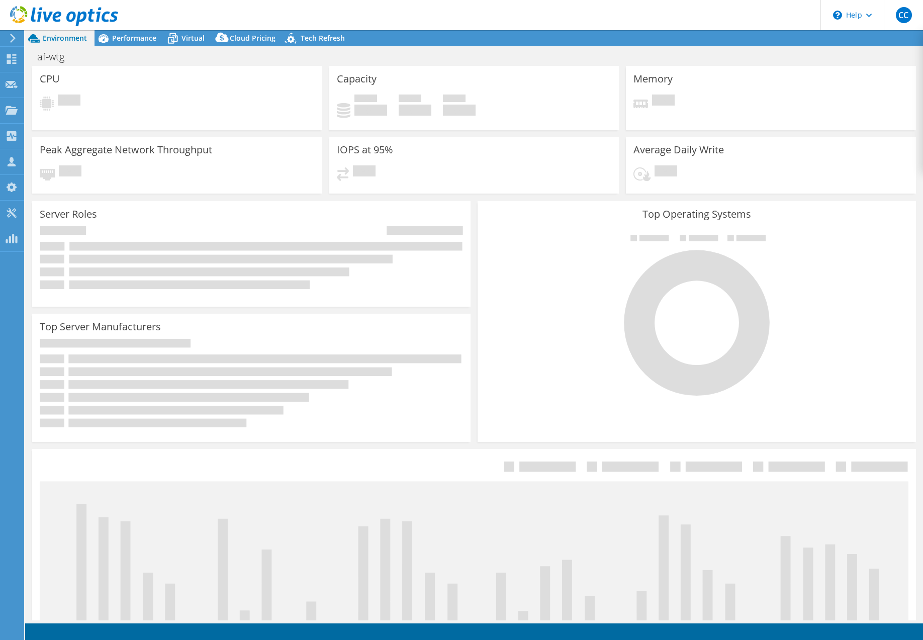
select select "USD"
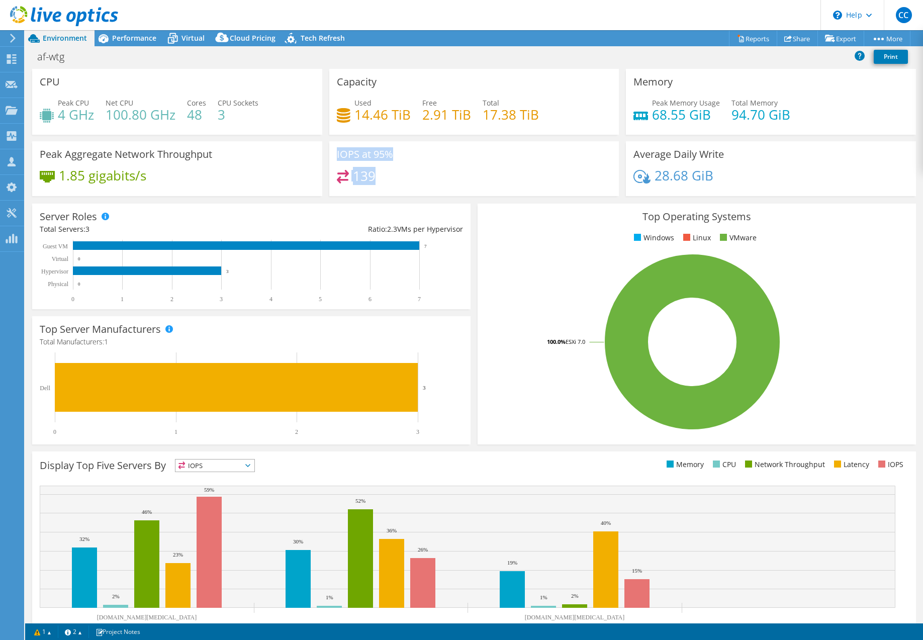
drag, startPoint x: 331, startPoint y: 152, endPoint x: 386, endPoint y: 178, distance: 60.7
click at [386, 178] on div "IOPS at 95% 139" at bounding box center [474, 168] width 290 height 55
drag, startPoint x: 386, startPoint y: 178, endPoint x: 359, endPoint y: 177, distance: 26.7
click at [359, 177] on h4 "139" at bounding box center [364, 175] width 23 height 11
drag, startPoint x: 333, startPoint y: 154, endPoint x: 377, endPoint y: 171, distance: 47.4
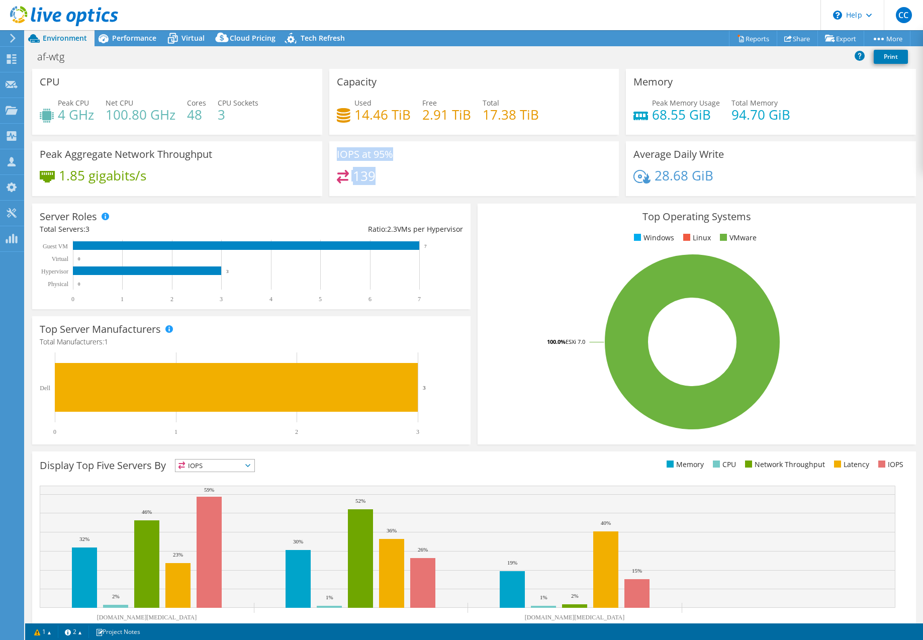
click at [377, 171] on div "IOPS at 95% 139" at bounding box center [474, 168] width 290 height 55
drag, startPoint x: 377, startPoint y: 171, endPoint x: 365, endPoint y: 177, distance: 13.5
click at [365, 177] on h4 "139" at bounding box center [364, 175] width 23 height 11
drag, startPoint x: 162, startPoint y: 40, endPoint x: 193, endPoint y: 44, distance: 30.9
click at [162, 41] on div "Performance" at bounding box center [128, 38] width 69 height 16
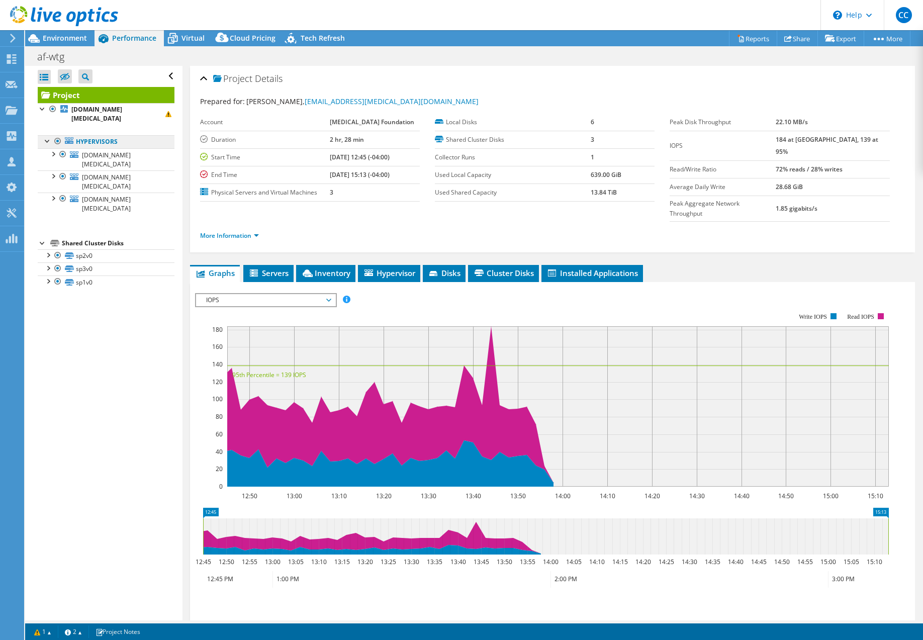
click at [124, 135] on link "Hypervisors" at bounding box center [106, 141] width 137 height 13
click at [95, 136] on link "Hypervisors" at bounding box center [106, 141] width 137 height 13
click at [75, 33] on div at bounding box center [59, 17] width 118 height 34
click at [79, 34] on span "Environment" at bounding box center [65, 38] width 44 height 10
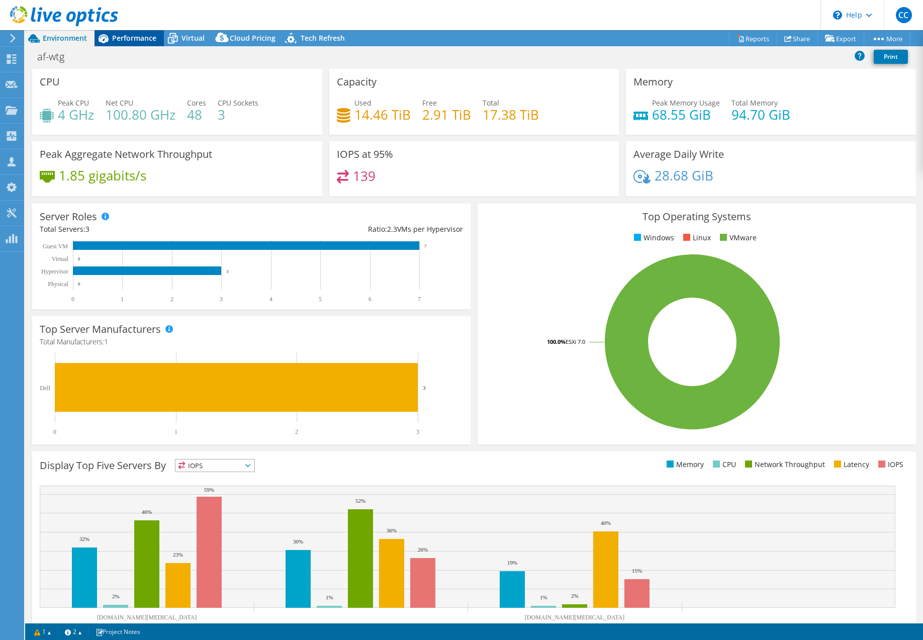
click at [139, 35] on span "Performance" at bounding box center [134, 38] width 44 height 10
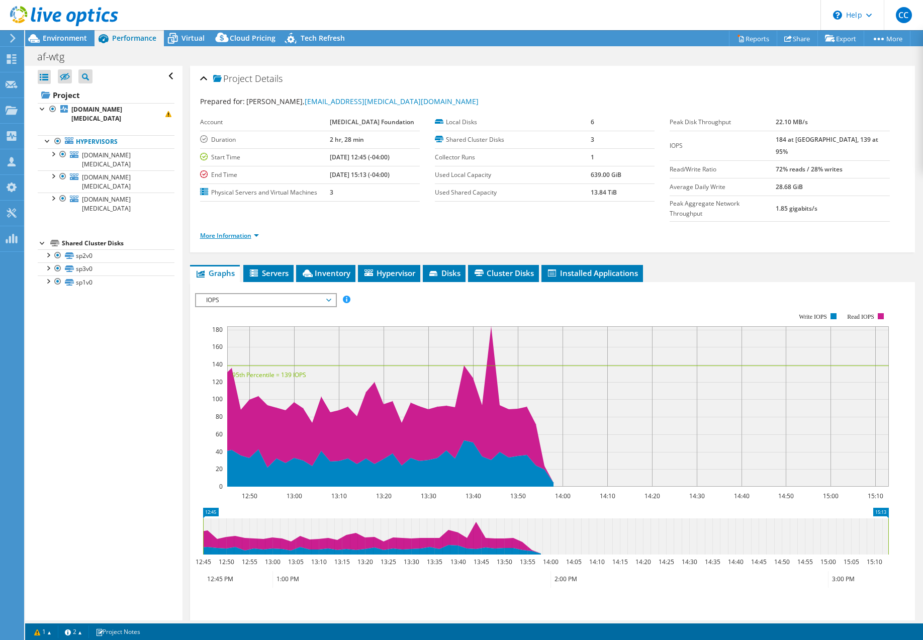
click at [240, 231] on link "More Information" at bounding box center [229, 235] width 59 height 9
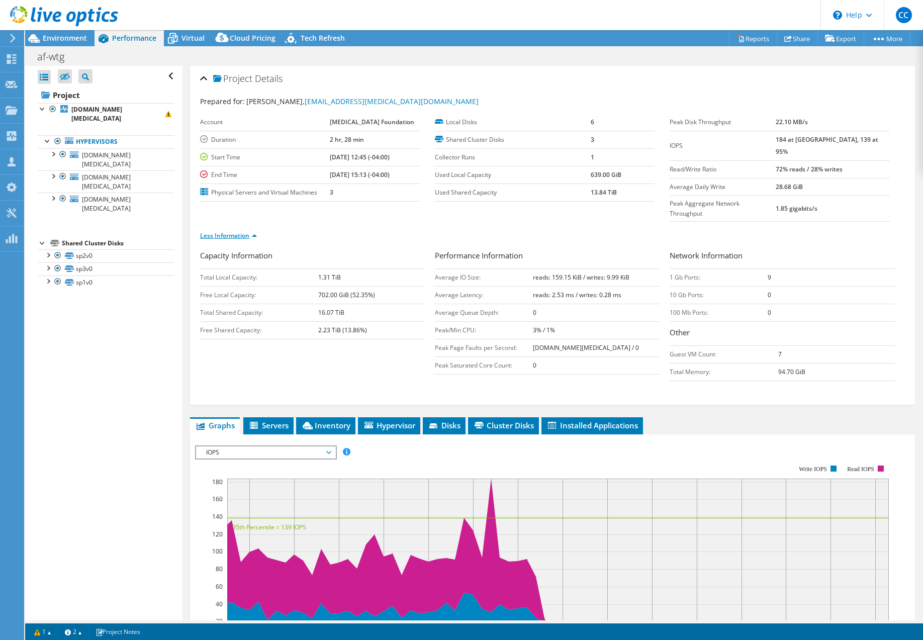
click at [244, 231] on link "Less Information" at bounding box center [228, 235] width 57 height 9
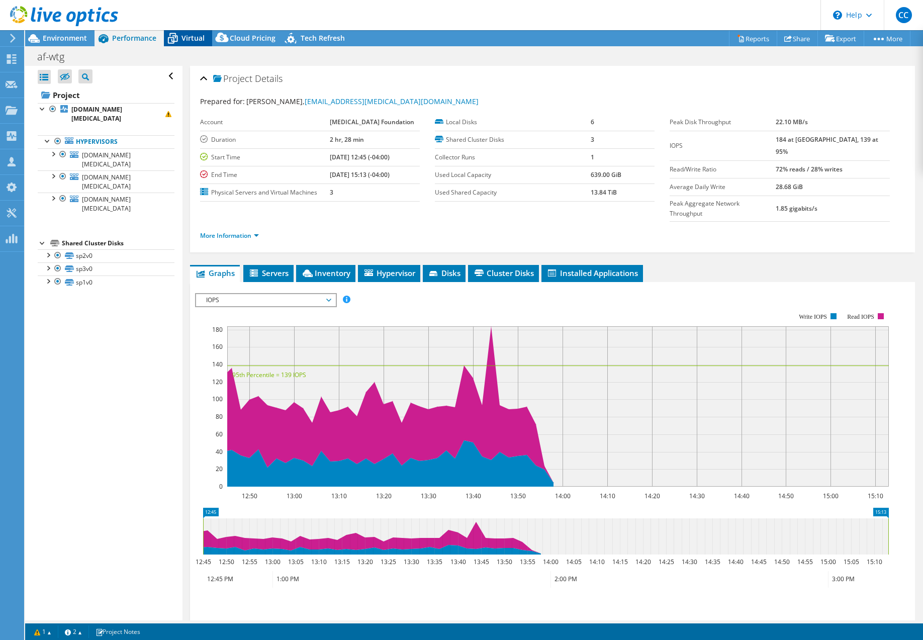
click at [190, 39] on span "Virtual" at bounding box center [192, 38] width 23 height 10
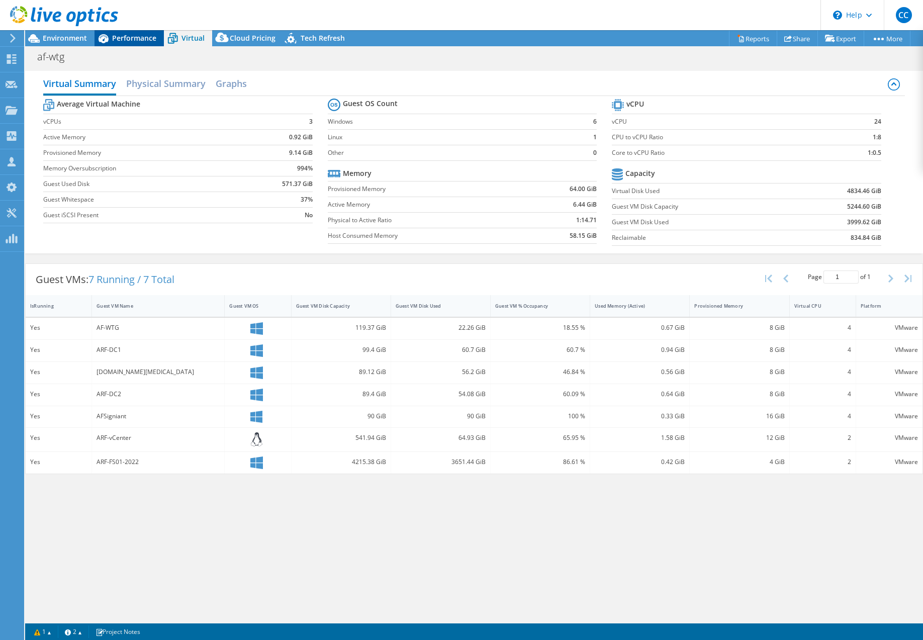
click at [136, 34] on span "Performance" at bounding box center [134, 38] width 44 height 10
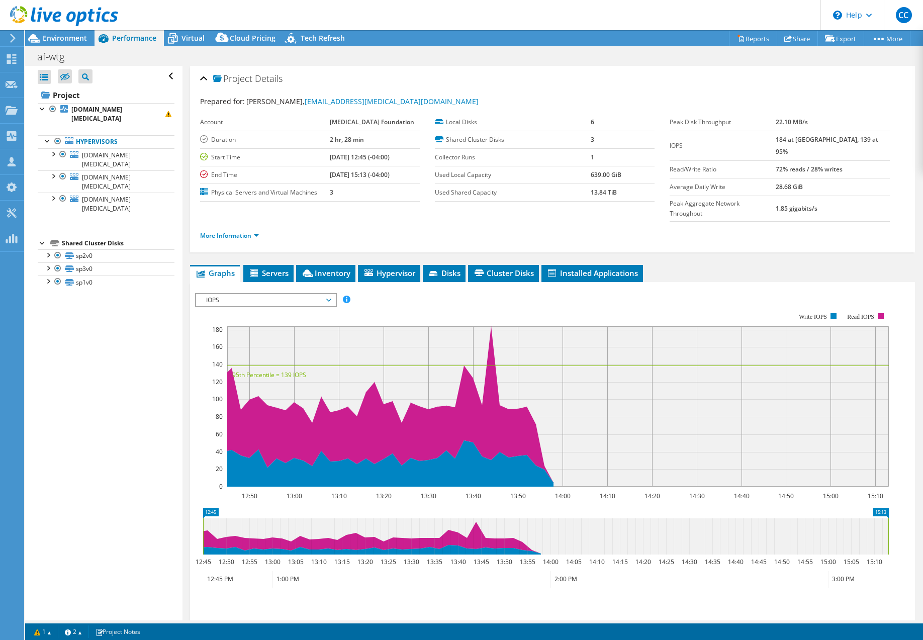
click at [73, 33] on div at bounding box center [59, 17] width 118 height 34
click at [74, 39] on span "Environment" at bounding box center [65, 38] width 44 height 10
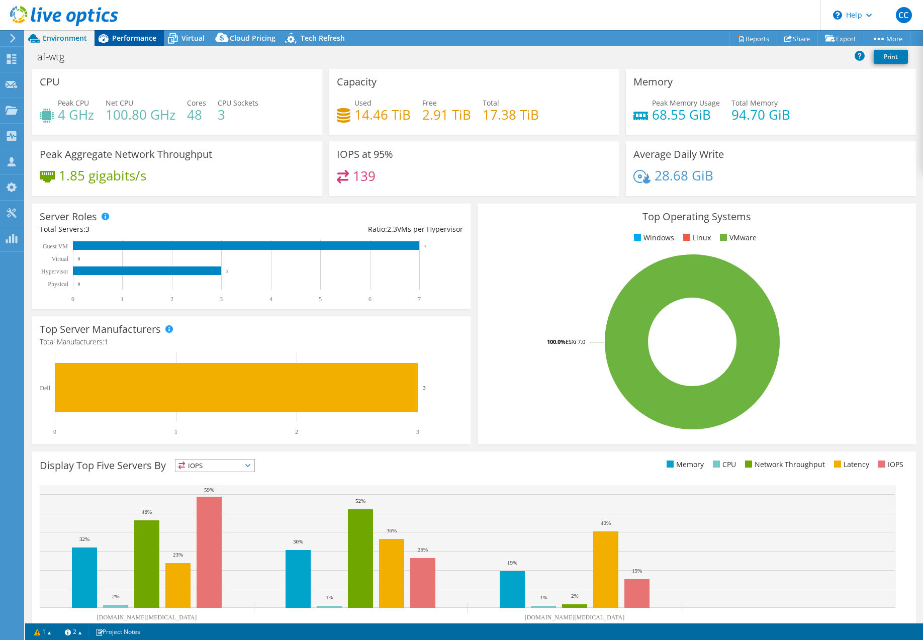
click at [110, 35] on icon at bounding box center [103, 39] width 18 height 18
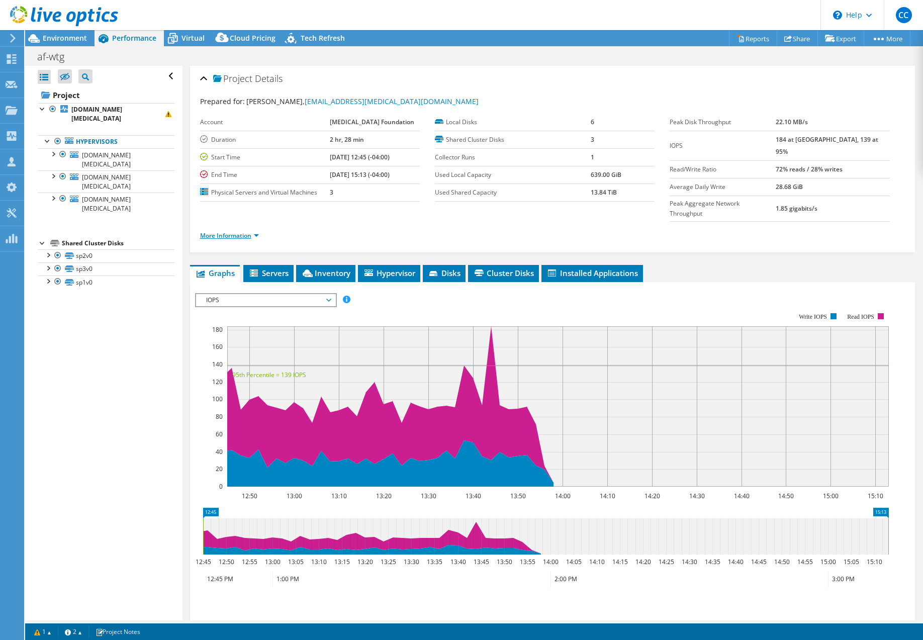
click at [257, 231] on link "More Information" at bounding box center [229, 235] width 59 height 9
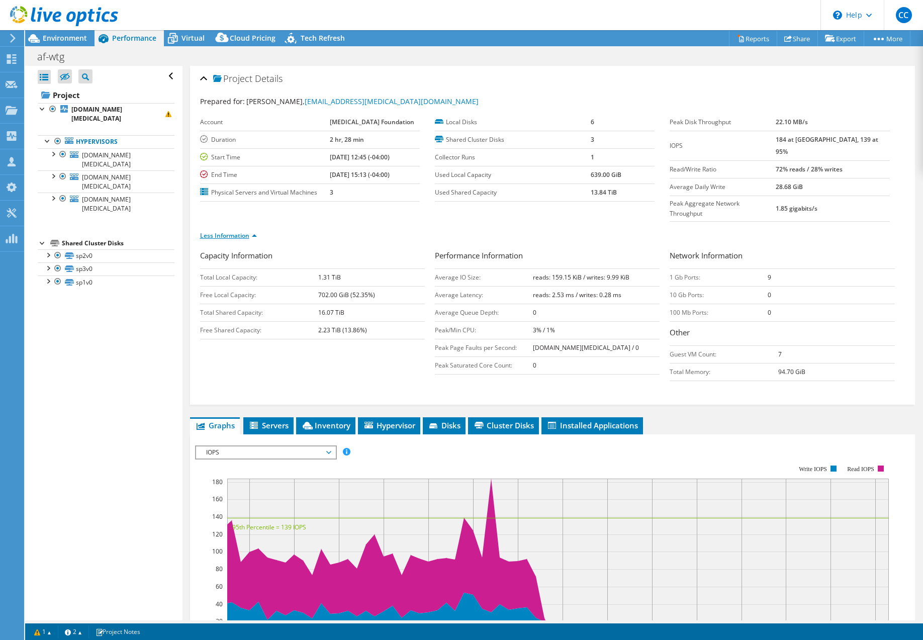
click at [251, 231] on link "Less Information" at bounding box center [228, 235] width 57 height 9
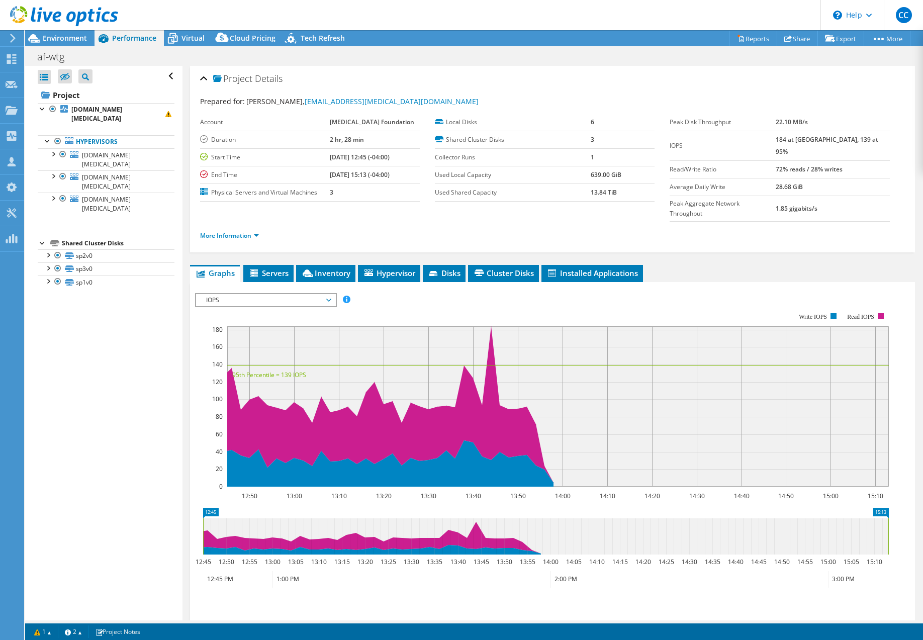
click at [321, 228] on ul "More Information" at bounding box center [552, 235] width 705 height 14
drag, startPoint x: 338, startPoint y: 226, endPoint x: 201, endPoint y: 80, distance: 200.2
click at [200, 79] on div "Project Details Prepared for: [PERSON_NAME], [EMAIL_ADDRESS][MEDICAL_DATA][DOMA…" at bounding box center [552, 159] width 725 height 186
drag, startPoint x: 201, startPoint y: 80, endPoint x: 283, endPoint y: 123, distance: 92.6
click at [283, 123] on label "Account" at bounding box center [265, 122] width 130 height 10
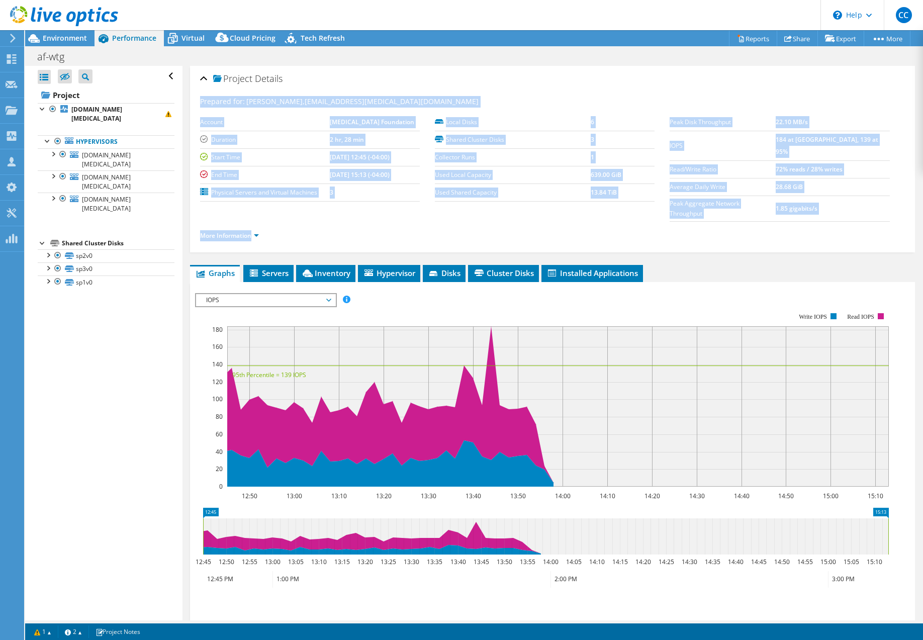
drag, startPoint x: 199, startPoint y: 100, endPoint x: 379, endPoint y: 211, distance: 211.5
click at [379, 211] on div "Project Details Prepared for: [PERSON_NAME], [EMAIL_ADDRESS][MEDICAL_DATA][DOMA…" at bounding box center [552, 159] width 725 height 186
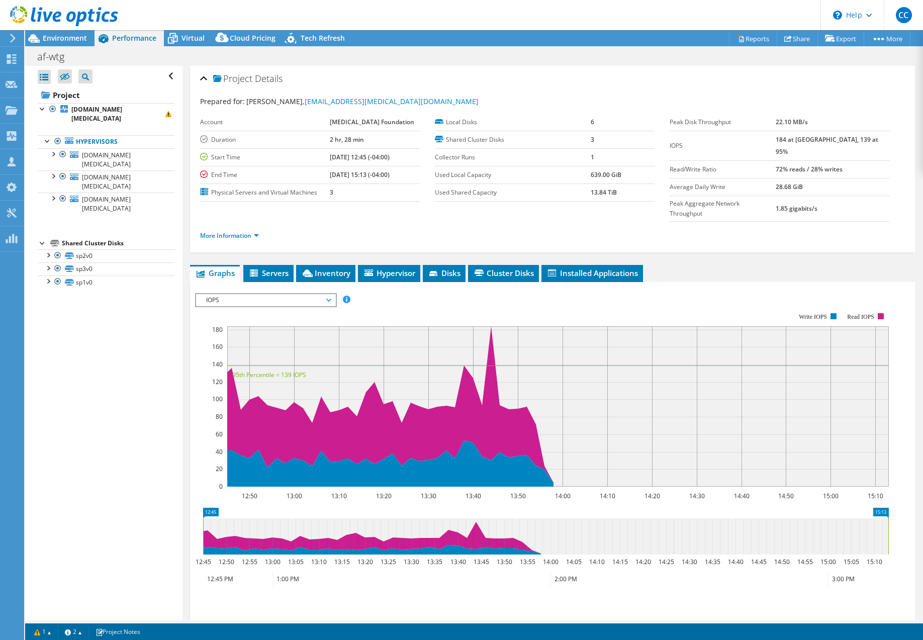
click at [376, 228] on ul "More Information" at bounding box center [552, 235] width 705 height 14
click at [49, 631] on link "1" at bounding box center [42, 631] width 31 height 13
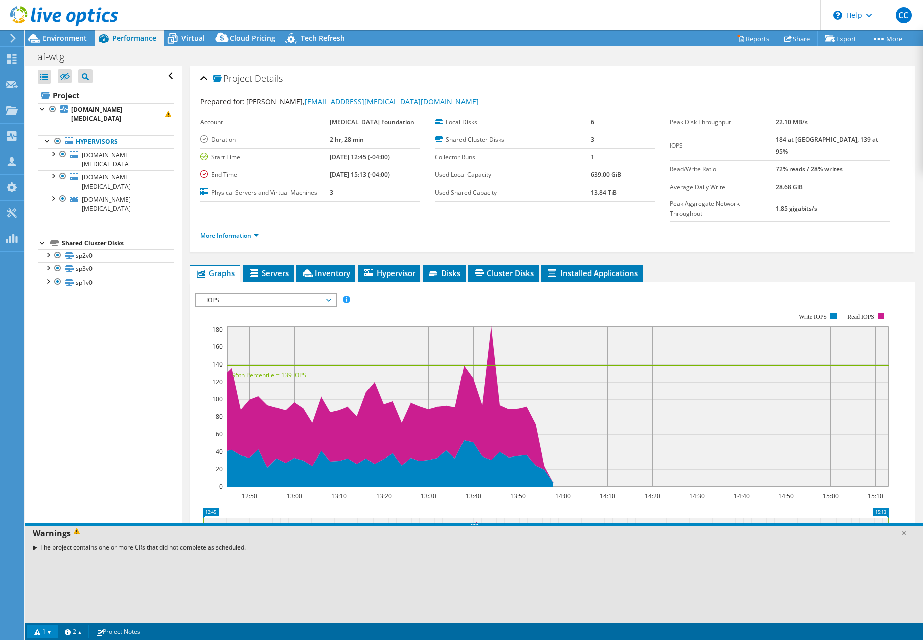
click at [49, 631] on link "1" at bounding box center [42, 631] width 31 height 13
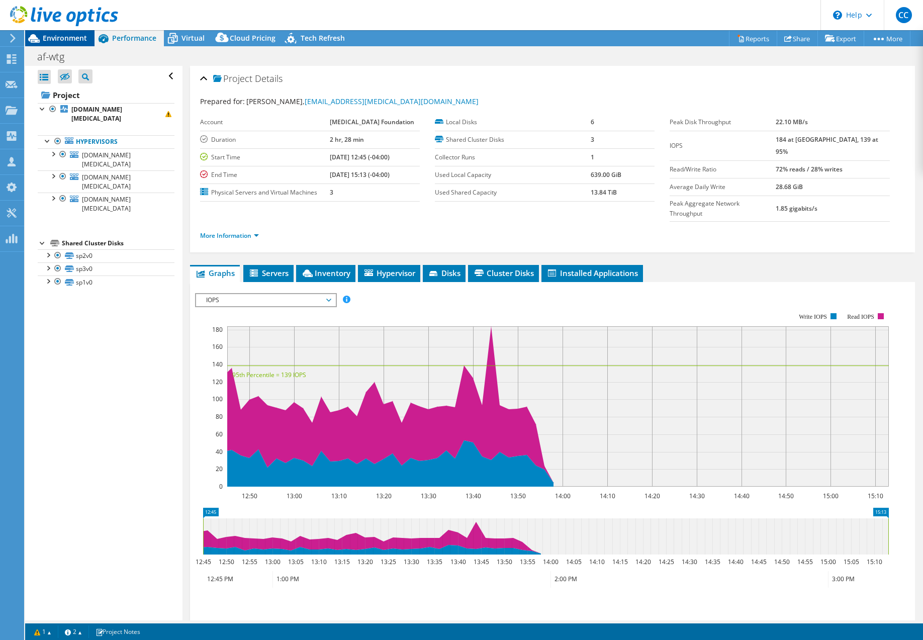
click at [49, 39] on span "Environment" at bounding box center [65, 38] width 44 height 10
